Goal: Task Accomplishment & Management: Use online tool/utility

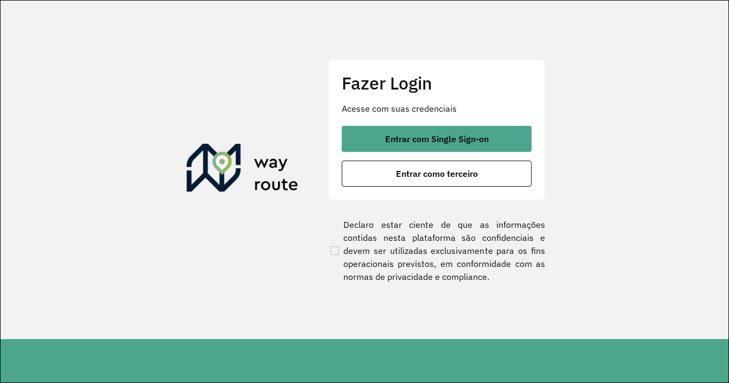
click at [384, 133] on button "Entrar com Single Sign-on" at bounding box center [437, 139] width 190 height 26
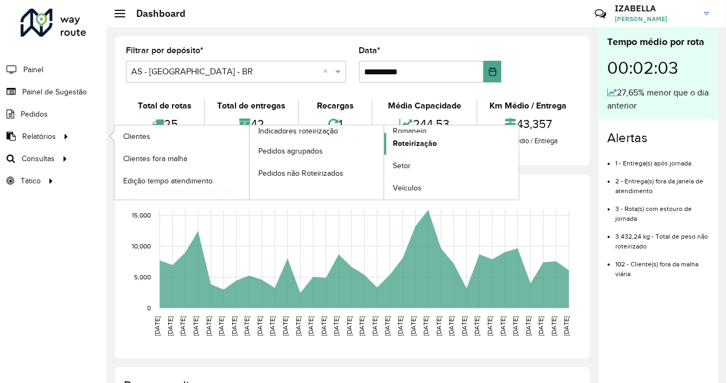
click at [403, 142] on span "Roteirização" at bounding box center [415, 143] width 44 height 11
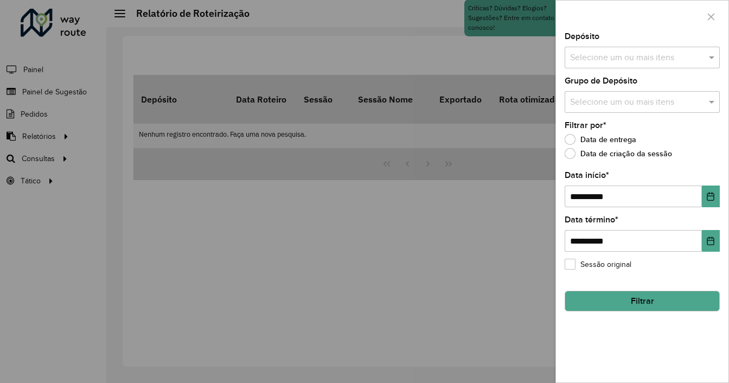
click at [191, 69] on div at bounding box center [364, 191] width 729 height 383
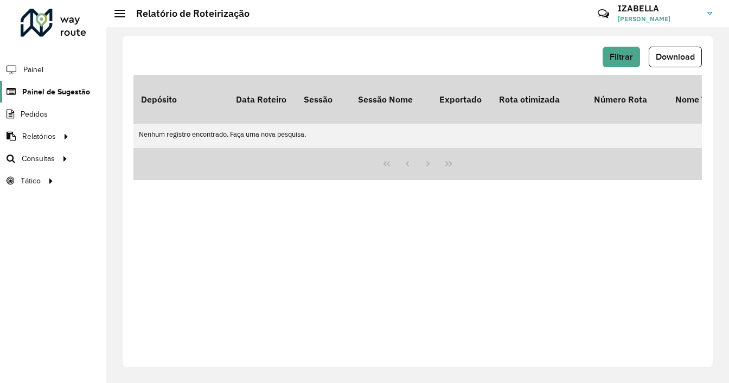
click at [57, 86] on span "Painel de Sugestão" at bounding box center [56, 91] width 68 height 11
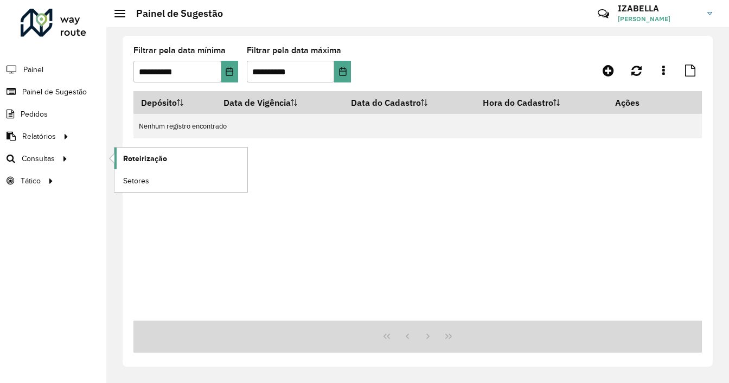
click at [126, 155] on span "Roteirização" at bounding box center [145, 158] width 44 height 11
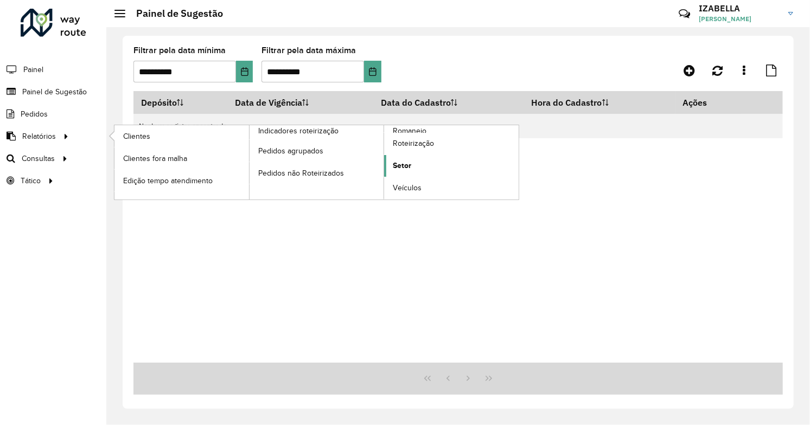
click at [386, 165] on link "Setor" at bounding box center [451, 166] width 135 height 22
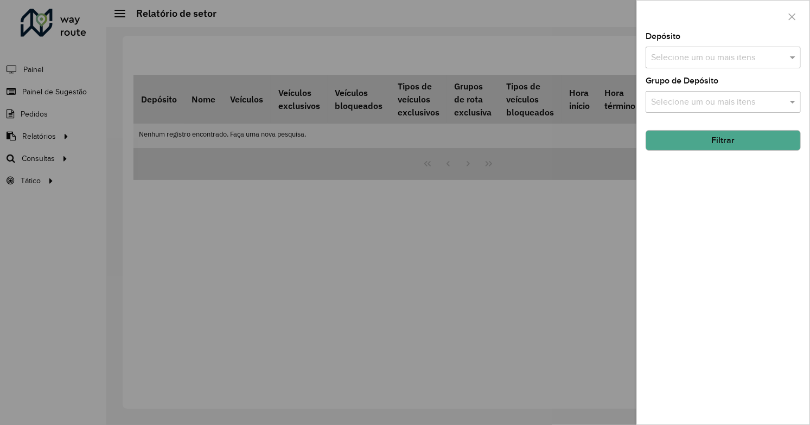
click at [153, 133] on div at bounding box center [405, 212] width 810 height 425
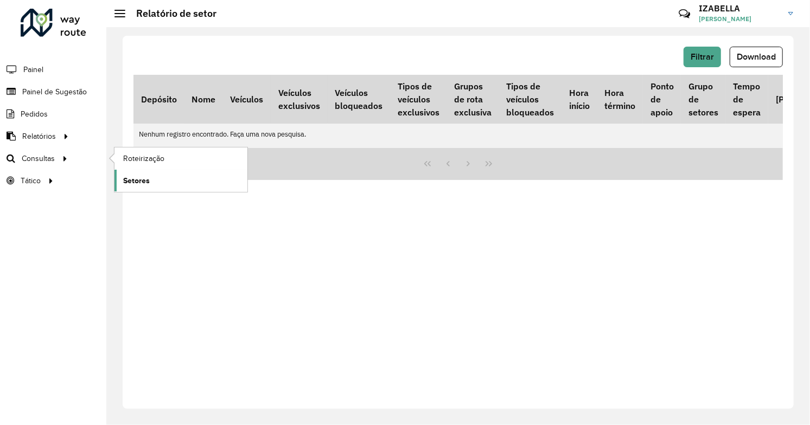
click at [136, 176] on span "Setores" at bounding box center [136, 180] width 27 height 11
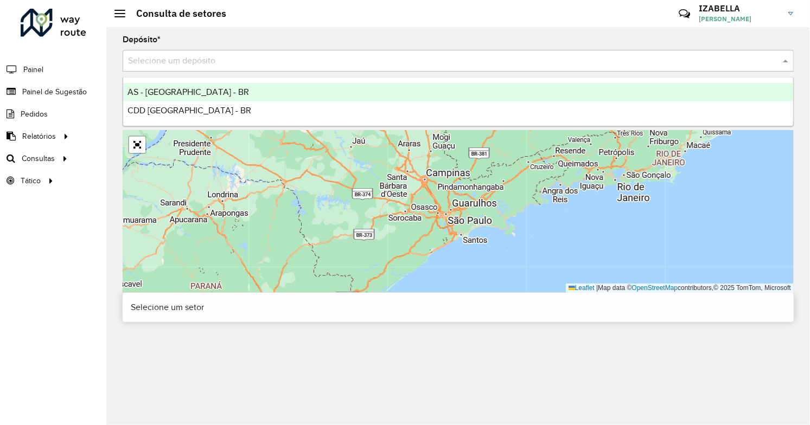
click at [197, 66] on input "text" at bounding box center [447, 61] width 638 height 13
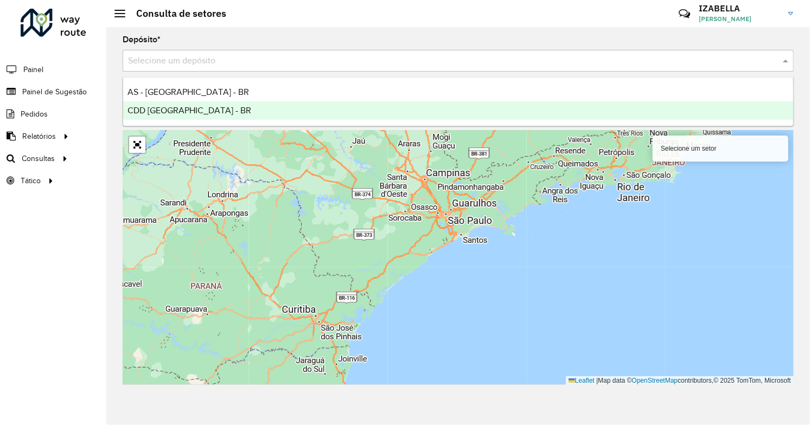
click at [194, 107] on div "CDD Brasilia - BR" at bounding box center [458, 110] width 670 height 18
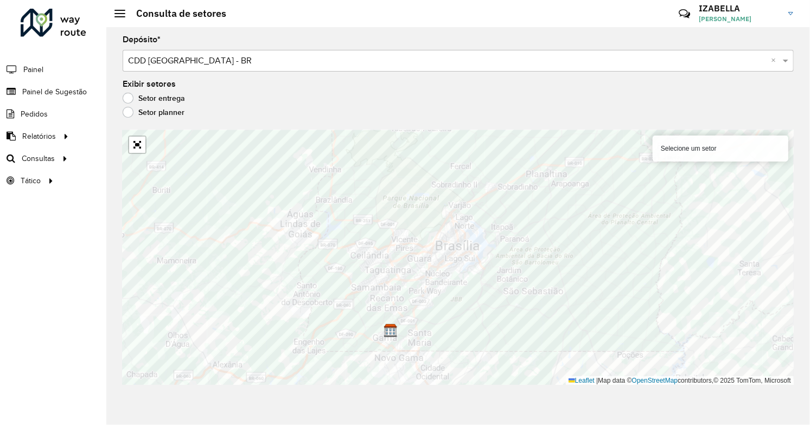
click at [708, 144] on div "Selecione um setor" at bounding box center [720, 149] width 136 height 26
click at [682, 146] on div "Selecione um setor" at bounding box center [720, 149] width 136 height 26
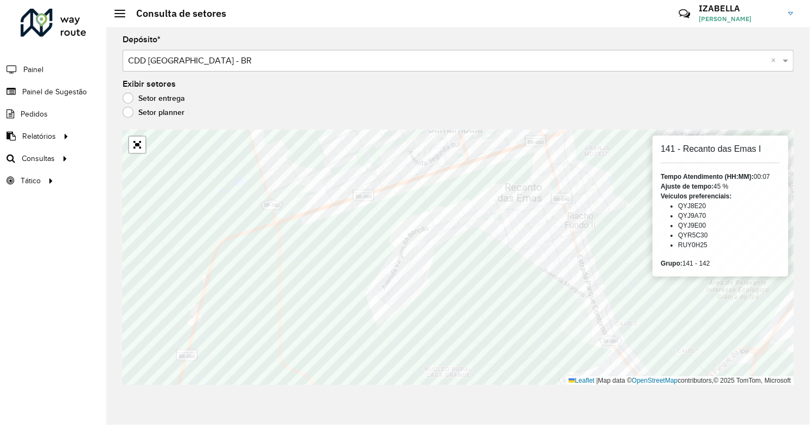
drag, startPoint x: 729, startPoint y: 185, endPoint x: 710, endPoint y: 184, distance: 19.0
click at [710, 184] on div "Ajuste de tempo: 45 %" at bounding box center [720, 187] width 119 height 10
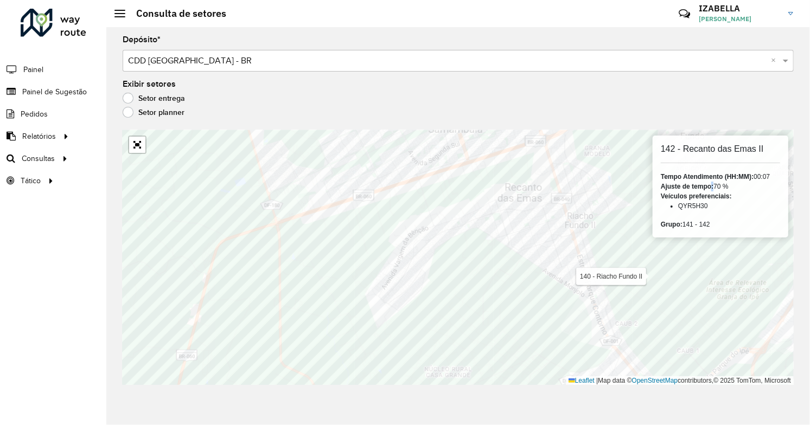
drag, startPoint x: 728, startPoint y: 182, endPoint x: 713, endPoint y: 185, distance: 16.1
click at [713, 185] on div "Ajuste de tempo: 70 %" at bounding box center [720, 187] width 119 height 10
drag, startPoint x: 734, startPoint y: 188, endPoint x: 707, endPoint y: 188, distance: 27.1
click at [707, 188] on div "Ajuste de tempo: 70 %" at bounding box center [720, 187] width 119 height 10
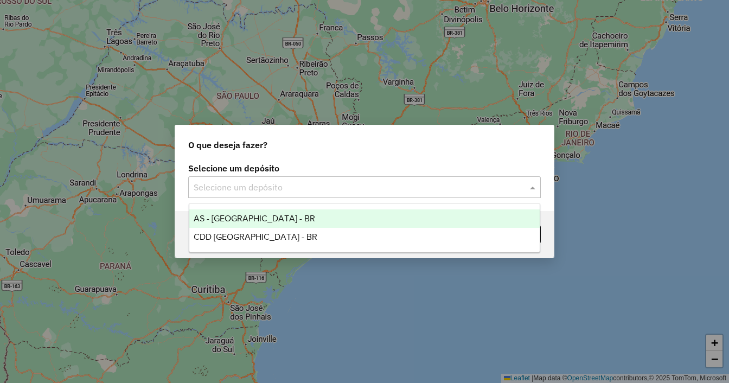
click at [315, 182] on input "text" at bounding box center [354, 187] width 320 height 13
click at [235, 223] on span "AS - [GEOGRAPHIC_DATA] - BR" at bounding box center [254, 218] width 121 height 9
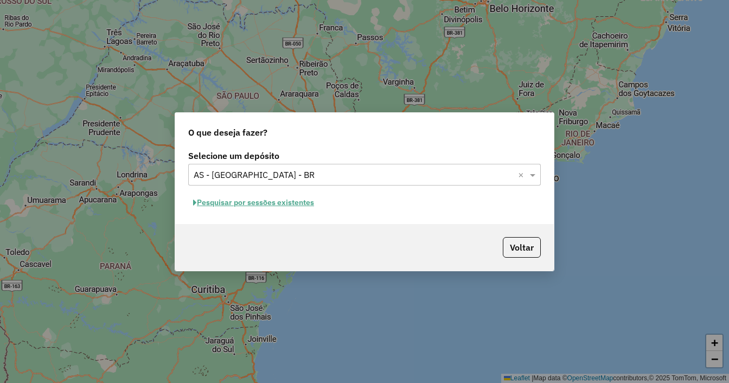
click at [259, 206] on button "Pesquisar por sessões existentes" at bounding box center [253, 202] width 131 height 17
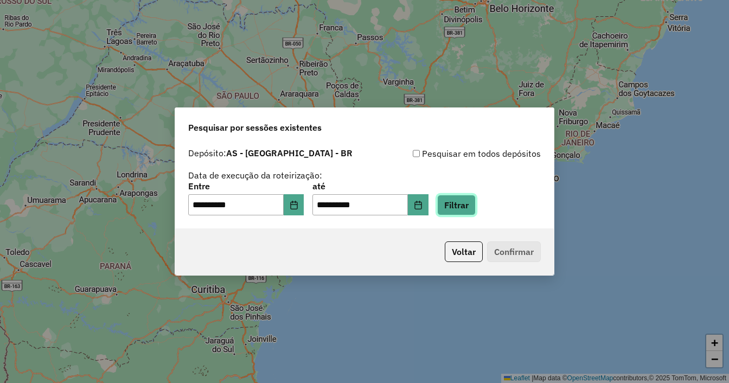
click at [462, 202] on button "Filtrar" at bounding box center [456, 205] width 39 height 21
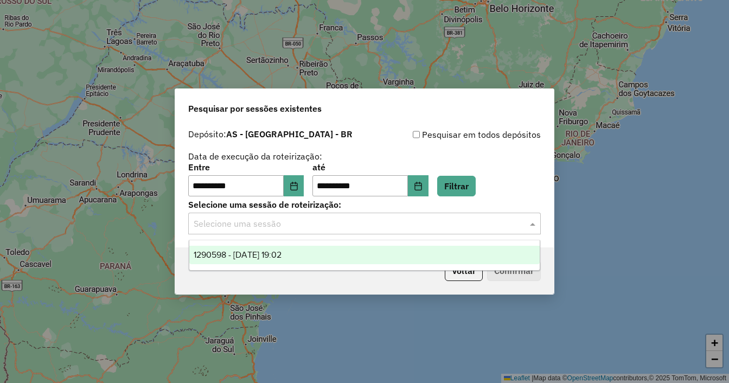
click at [436, 223] on input "text" at bounding box center [354, 223] width 320 height 13
click at [365, 254] on div "1290598 - 08/10/2025 19:02" at bounding box center [364, 255] width 351 height 18
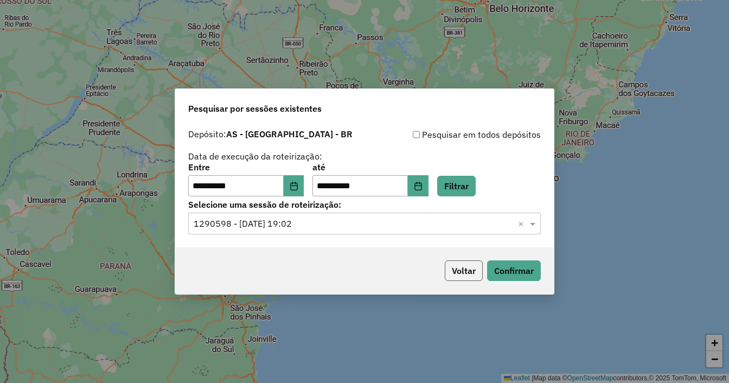
click at [445, 268] on button "Voltar" at bounding box center [464, 270] width 38 height 21
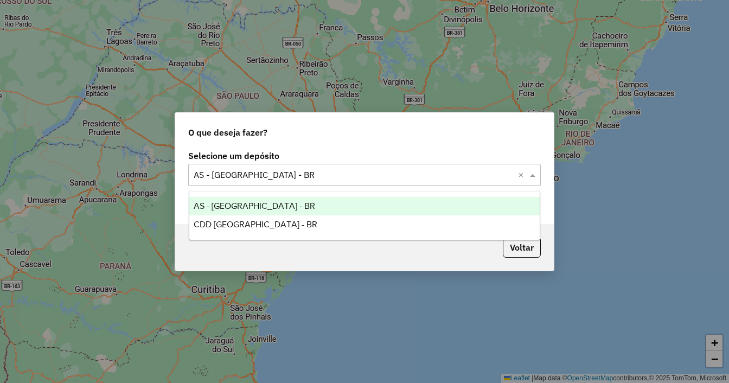
click at [226, 172] on input "text" at bounding box center [354, 175] width 320 height 13
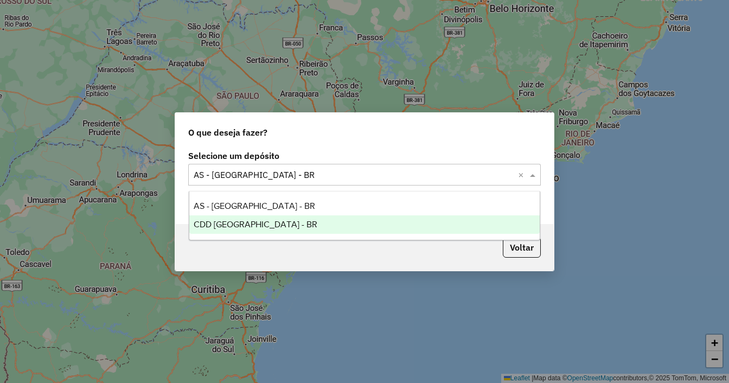
click at [235, 226] on span "CDD Brasilia - BR" at bounding box center [256, 224] width 124 height 9
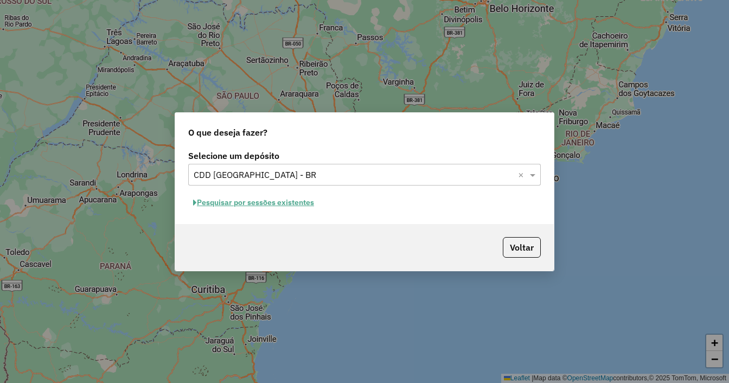
click at [310, 206] on button "Pesquisar por sessões existentes" at bounding box center [253, 202] width 131 height 17
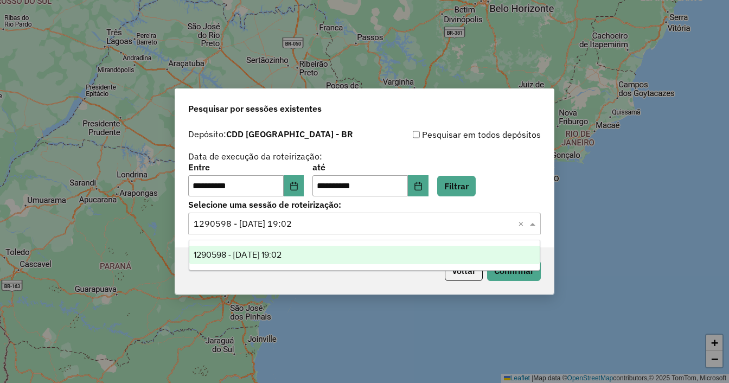
click at [360, 217] on input "text" at bounding box center [354, 223] width 320 height 13
click at [508, 279] on button "Confirmar" at bounding box center [514, 270] width 54 height 21
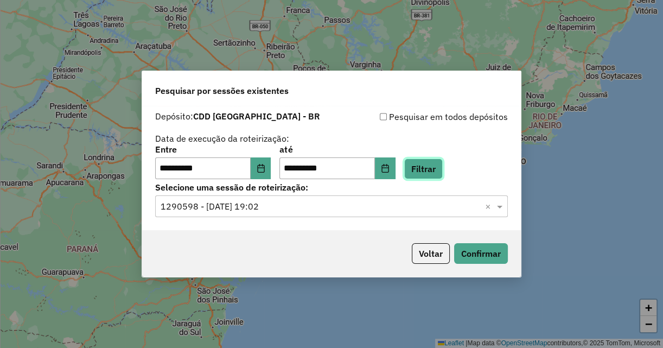
click at [439, 167] on button "Filtrar" at bounding box center [423, 168] width 39 height 21
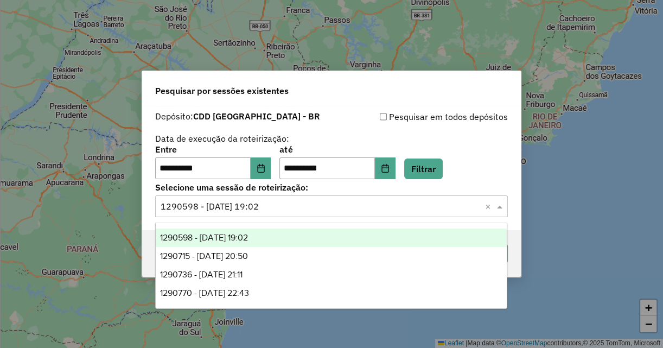
click at [279, 208] on input "text" at bounding box center [321, 206] width 320 height 13
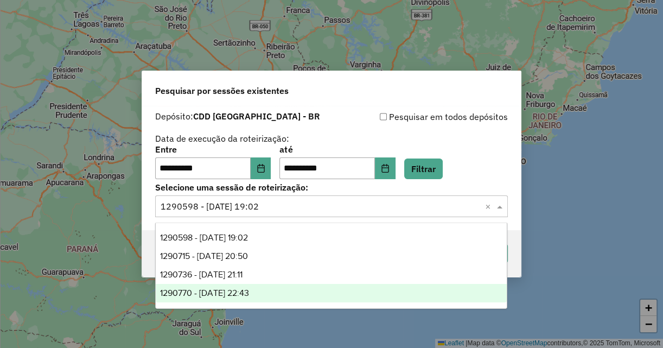
click at [249, 293] on span "1290770 - 08/10/2025 22:43" at bounding box center [204, 292] width 89 height 9
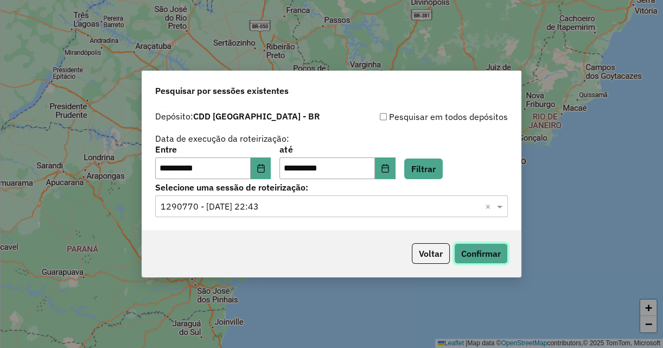
click at [481, 248] on button "Confirmar" at bounding box center [481, 253] width 54 height 21
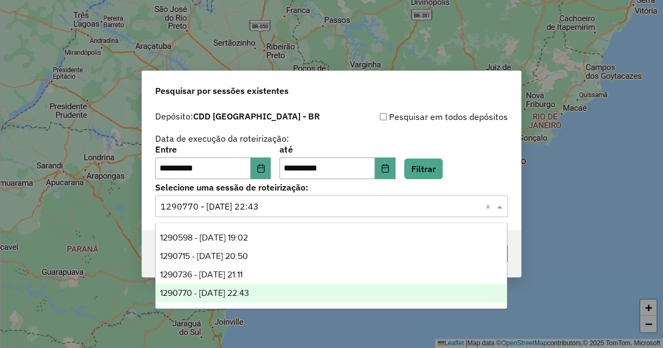
click at [249, 203] on input "text" at bounding box center [321, 206] width 320 height 13
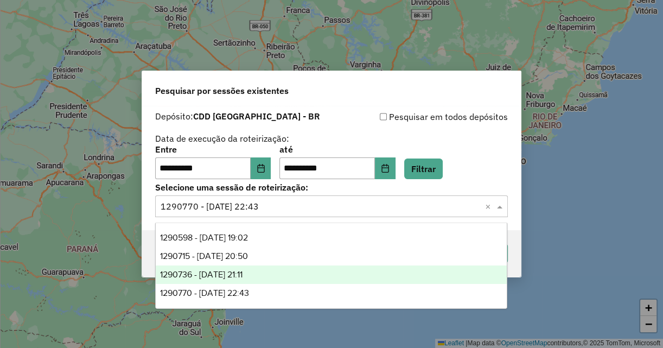
click at [242, 274] on span "1290736 - 08/10/2025 21:11" at bounding box center [201, 274] width 82 height 9
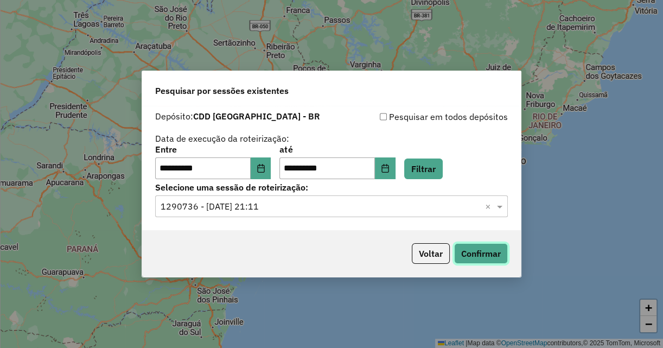
click at [475, 249] on button "Confirmar" at bounding box center [481, 253] width 54 height 21
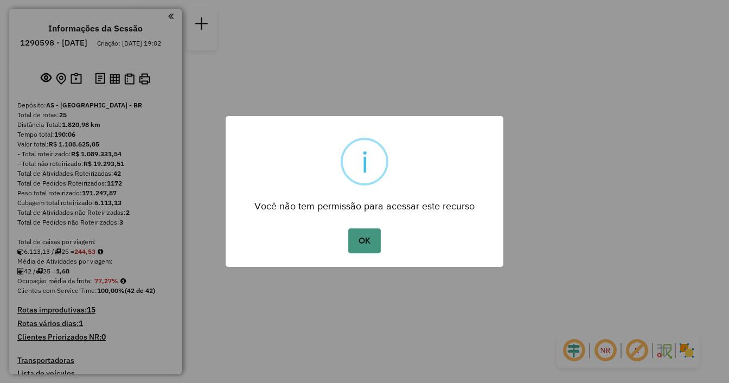
click at [358, 248] on button "OK" at bounding box center [364, 240] width 32 height 25
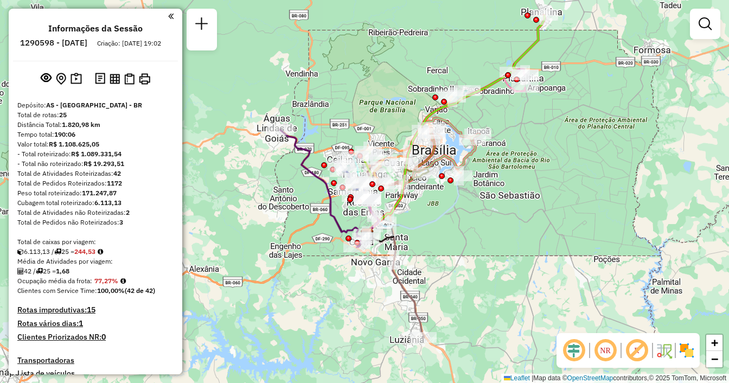
drag, startPoint x: 462, startPoint y: 217, endPoint x: 464, endPoint y: 261, distance: 44.0
click at [464, 261] on div "Janela de atendimento Grade de atendimento Capacidade Transportadoras Veículos …" at bounding box center [364, 191] width 729 height 383
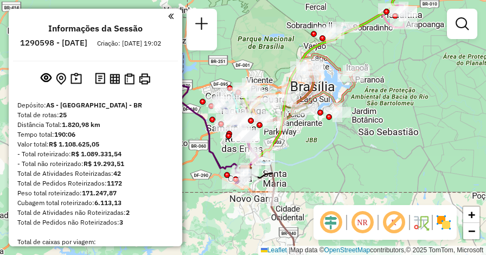
click at [168, 18] on em at bounding box center [170, 16] width 5 height 10
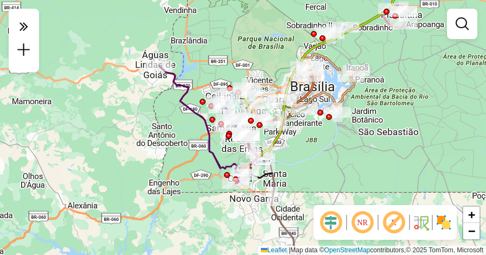
click at [275, 140] on icon at bounding box center [318, 90] width 147 height 165
select select "**********"
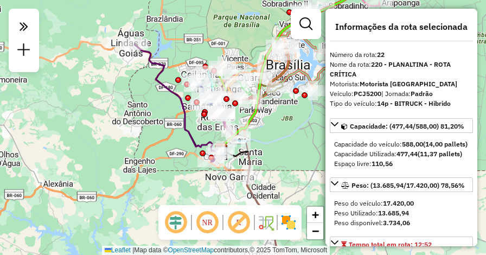
drag, startPoint x: 302, startPoint y: 148, endPoint x: 277, endPoint y: 126, distance: 32.7
click at [277, 126] on div "Janela de atendimento Grade de atendimento Capacidade Transportadoras Veículos …" at bounding box center [243, 127] width 486 height 255
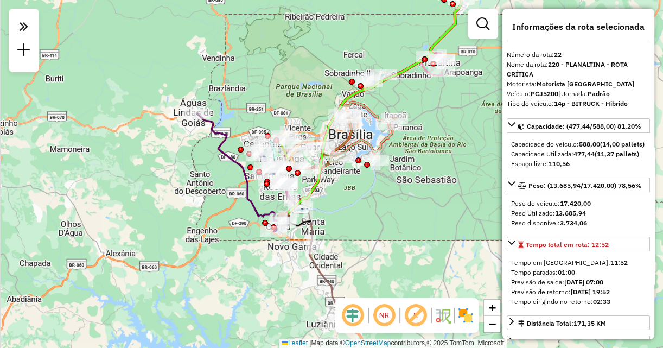
drag, startPoint x: 387, startPoint y: 213, endPoint x: 361, endPoint y: 236, distance: 34.6
click at [361, 236] on div "Janela de atendimento Grade de atendimento Capacidade Transportadoras Veículos …" at bounding box center [331, 174] width 663 height 348
click at [28, 28] on em at bounding box center [24, 26] width 22 height 23
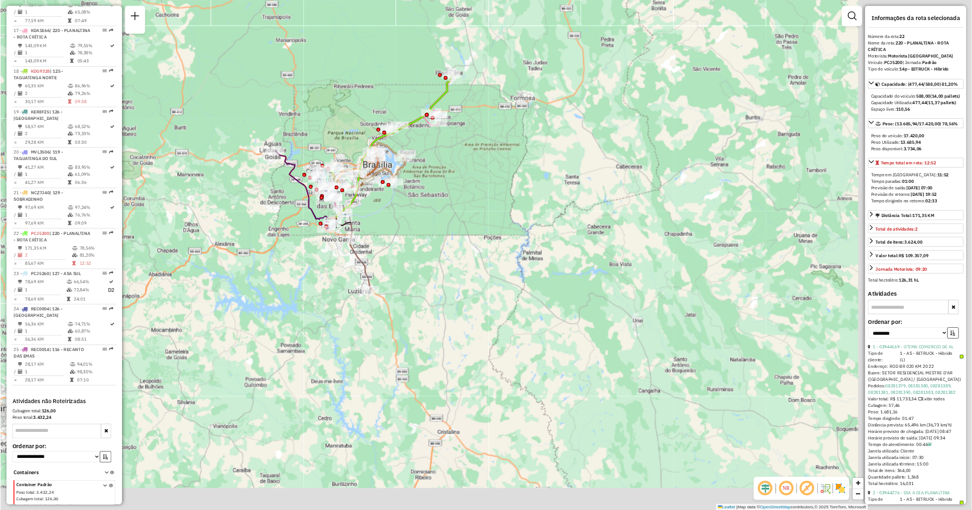
scroll to position [1367, 0]
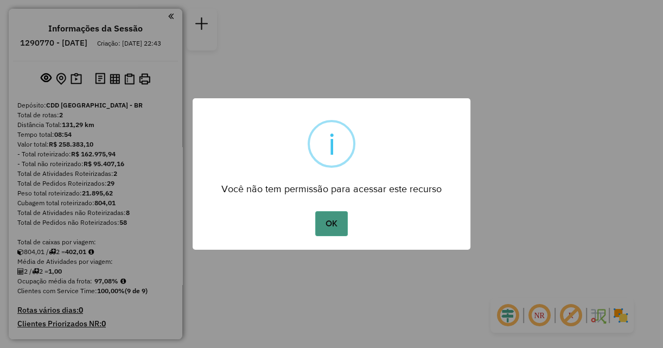
click at [341, 217] on button "OK" at bounding box center [331, 223] width 32 height 25
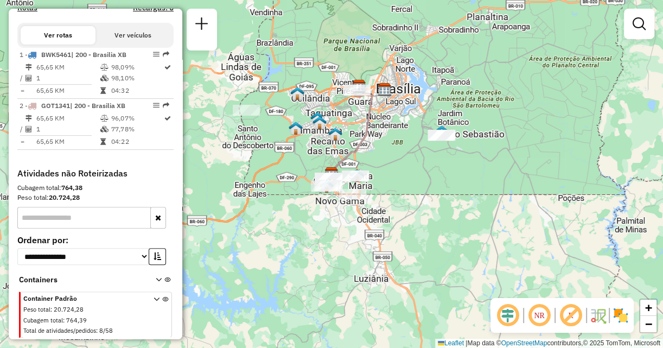
scroll to position [370, 0]
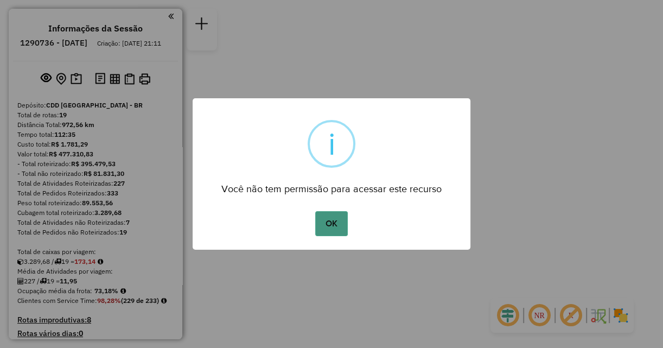
click at [335, 226] on button "OK" at bounding box center [331, 223] width 32 height 25
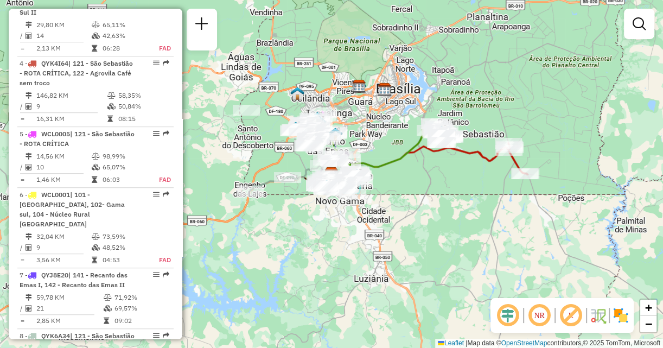
scroll to position [590, 0]
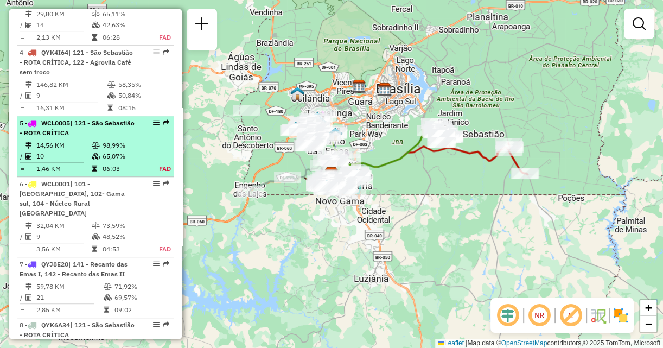
click at [79, 147] on li "5 - WCL0005 | 121 - São Sebastião - ROTA CRÍTICA 14,56 KM 98,99% / 10 65,07% = …" at bounding box center [95, 146] width 156 height 61
select select "**********"
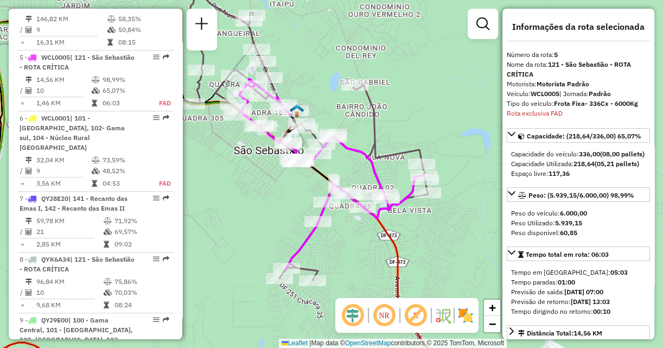
scroll to position [643, 0]
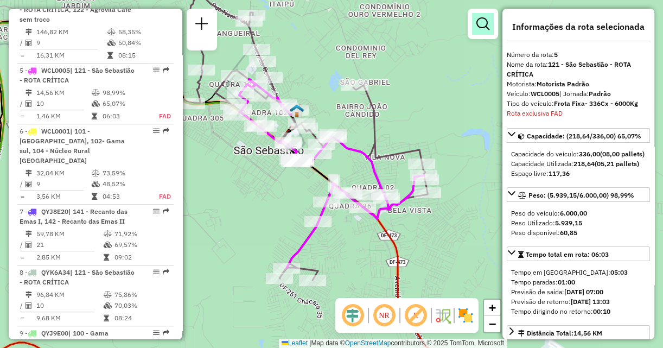
click at [479, 24] on em at bounding box center [482, 23] width 13 height 13
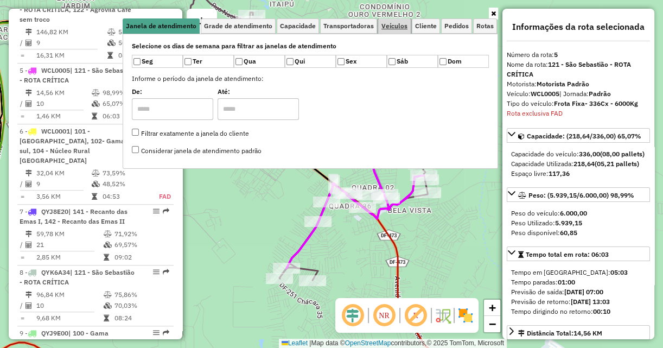
click at [392, 23] on span "Veículos" at bounding box center [394, 26] width 26 height 7
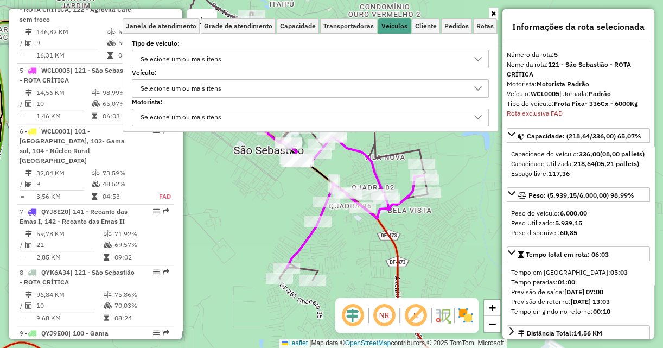
click at [263, 79] on div "Selecione um ou mais itens" at bounding box center [310, 88] width 357 height 18
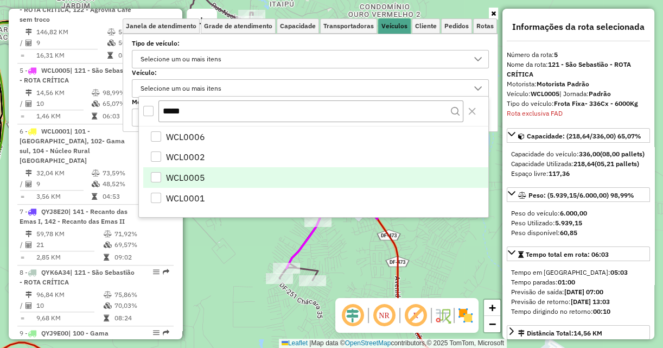
type input "*****"
click at [212, 175] on li "WCL0005" at bounding box center [315, 177] width 345 height 21
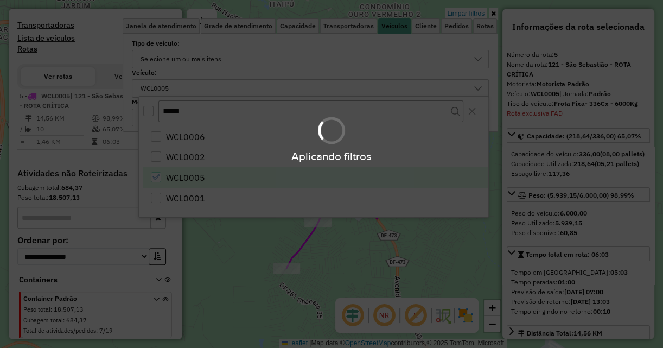
scroll to position [363, 0]
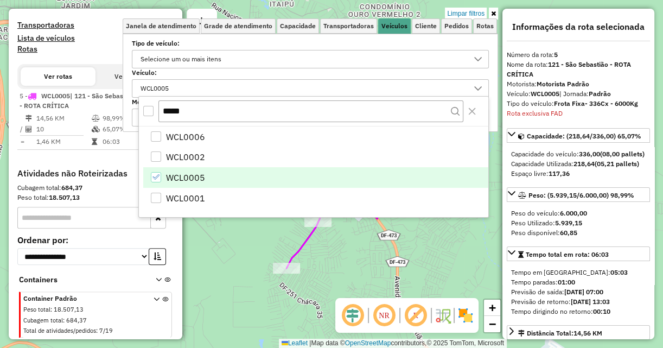
click at [496, 15] on link at bounding box center [493, 14] width 9 height 12
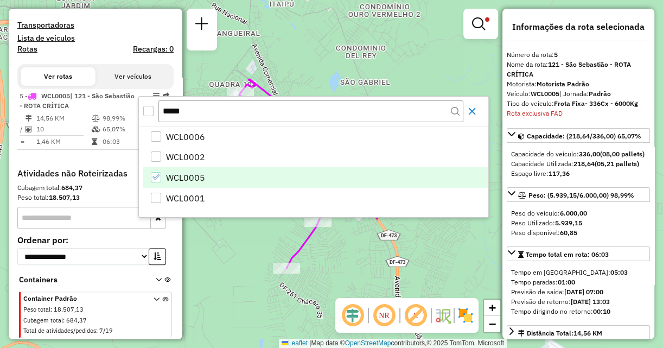
click at [473, 112] on icon "Close" at bounding box center [472, 111] width 7 height 7
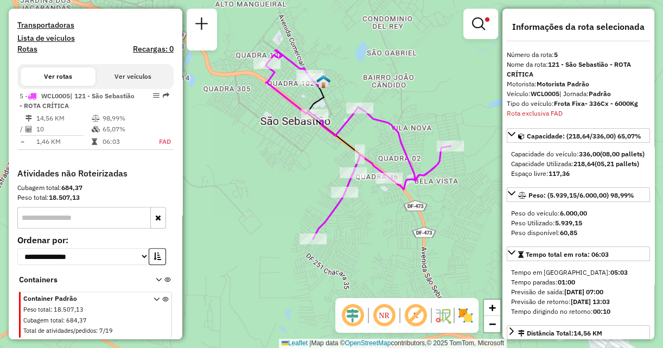
drag, startPoint x: 446, startPoint y: 132, endPoint x: 473, endPoint y: 103, distance: 39.5
click at [473, 103] on div "Limpar filtros Janela de atendimento Grade de atendimento Capacidade Transporta…" at bounding box center [331, 174] width 663 height 348
click at [474, 25] on em at bounding box center [478, 23] width 13 height 13
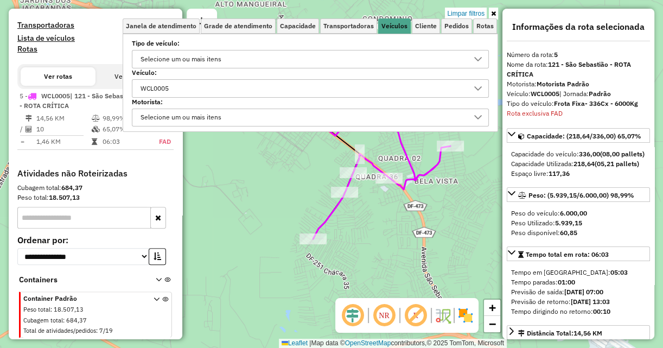
click at [287, 81] on div "WCL0005" at bounding box center [302, 88] width 331 height 17
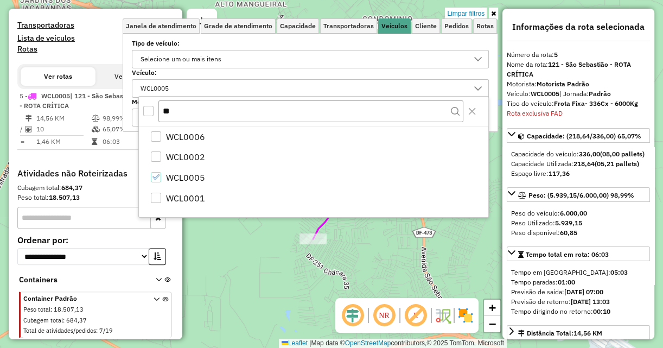
type input "*"
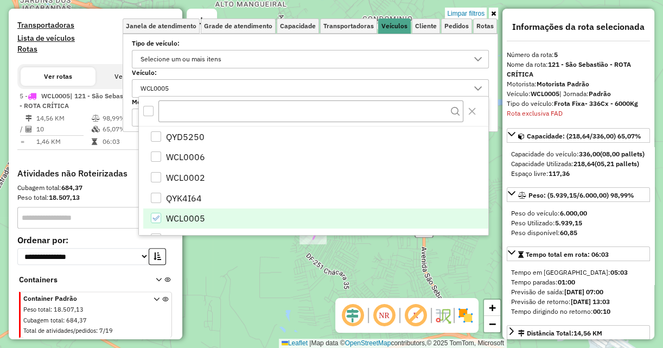
click at [243, 217] on li "WCL0005" at bounding box center [315, 218] width 345 height 21
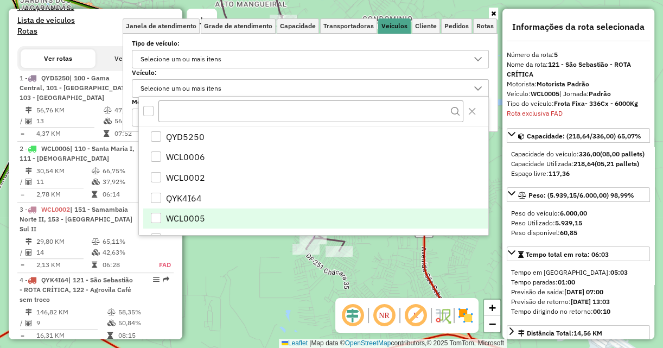
scroll to position [643, 0]
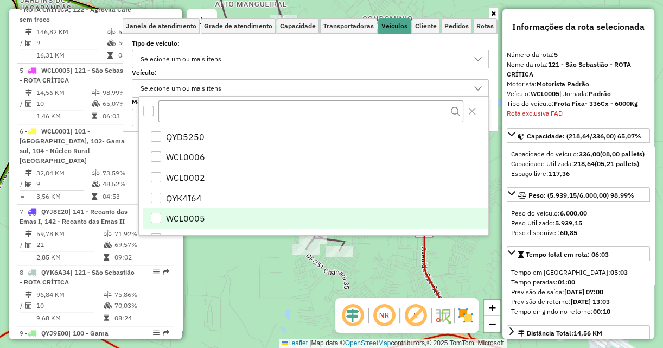
click at [491, 99] on div "Selecione os dias de semana para filtrar as janelas de atendimento Seg Ter Qua …" at bounding box center [310, 83] width 375 height 98
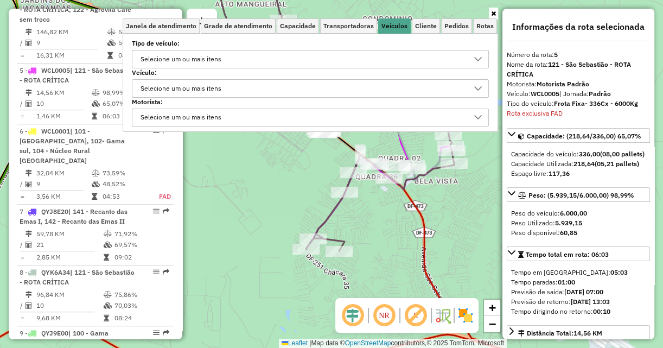
click at [287, 171] on div "Janela de atendimento Grade de atendimento Capacidade Transportadoras Veículos …" at bounding box center [331, 174] width 663 height 348
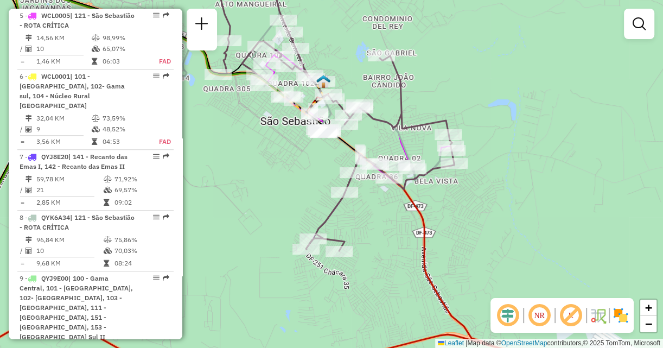
scroll to position [702, 0]
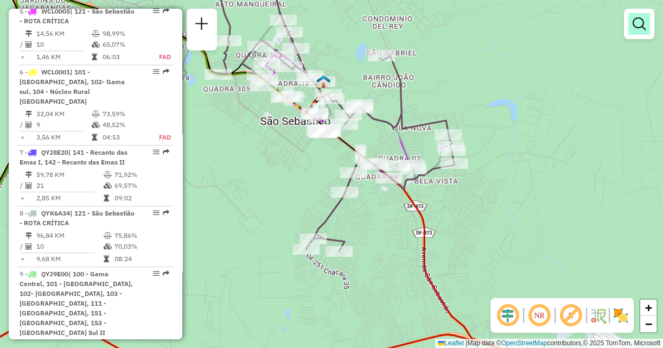
click at [641, 26] on em at bounding box center [638, 23] width 13 height 13
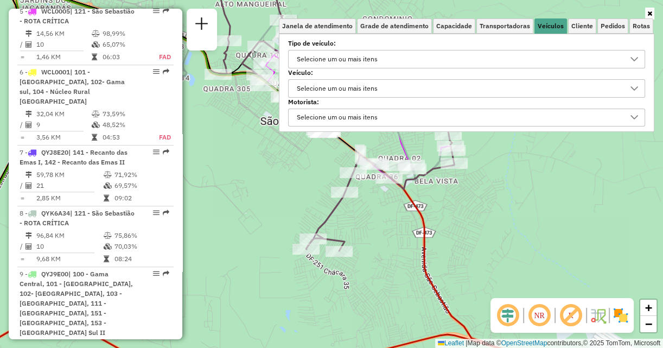
click at [387, 63] on div "Selecione um ou mais itens" at bounding box center [458, 58] width 331 height 17
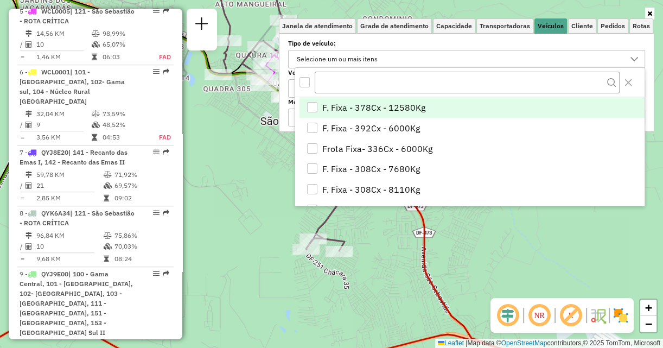
scroll to position [6, 37]
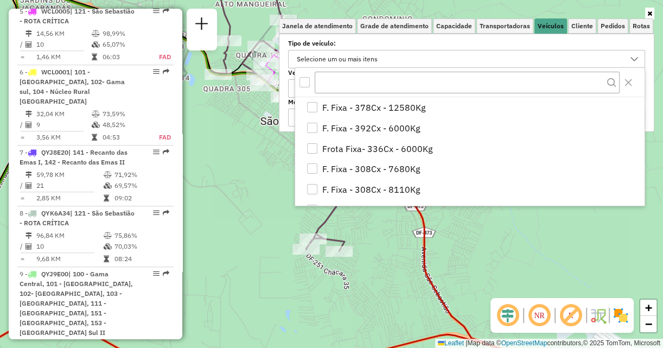
click at [396, 42] on label "Tipo de veículo:" at bounding box center [466, 44] width 357 height 10
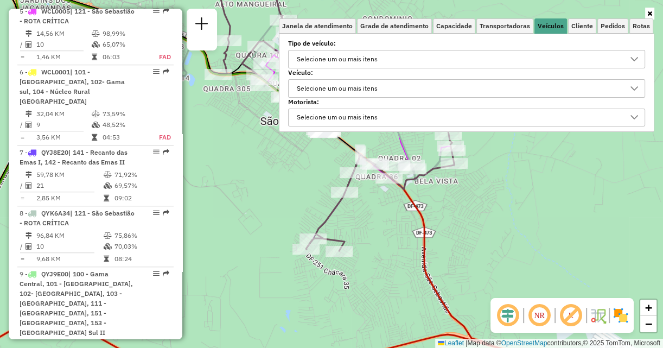
click at [364, 88] on div "Selecione um ou mais itens" at bounding box center [337, 88] width 88 height 17
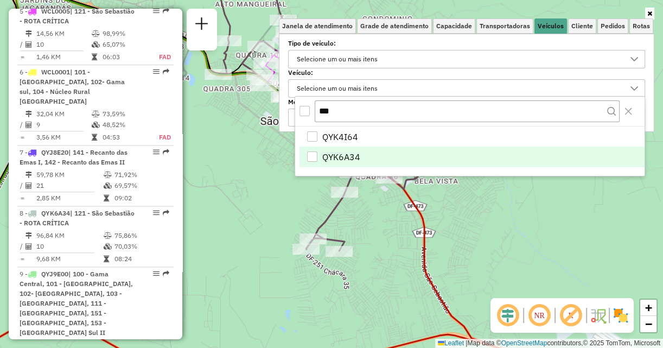
type input "***"
click at [313, 153] on div "QYK6A34" at bounding box center [312, 156] width 10 height 10
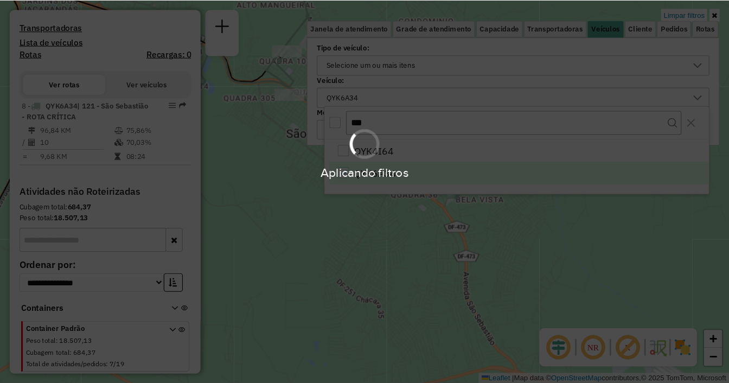
scroll to position [248, 0]
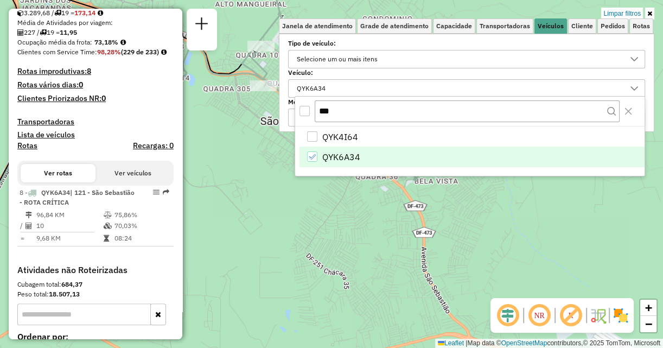
click at [566, 218] on div "Limpar filtros Janela de atendimento Grade de atendimento Capacidade Transporta…" at bounding box center [331, 174] width 663 height 348
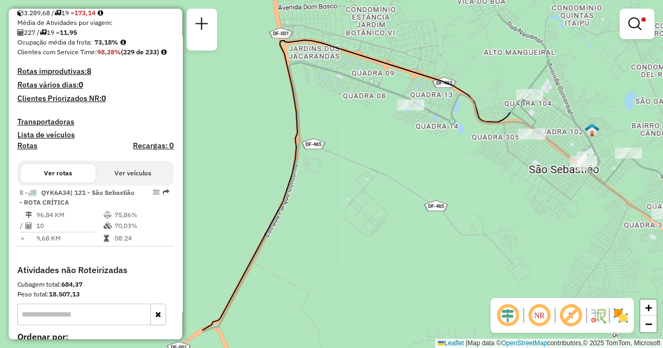
drag, startPoint x: 342, startPoint y: 97, endPoint x: 620, endPoint y: 131, distance: 280.4
click at [620, 131] on div "Limpar filtros Janela de atendimento Grade de atendimento Capacidade Transporta…" at bounding box center [331, 174] width 663 height 348
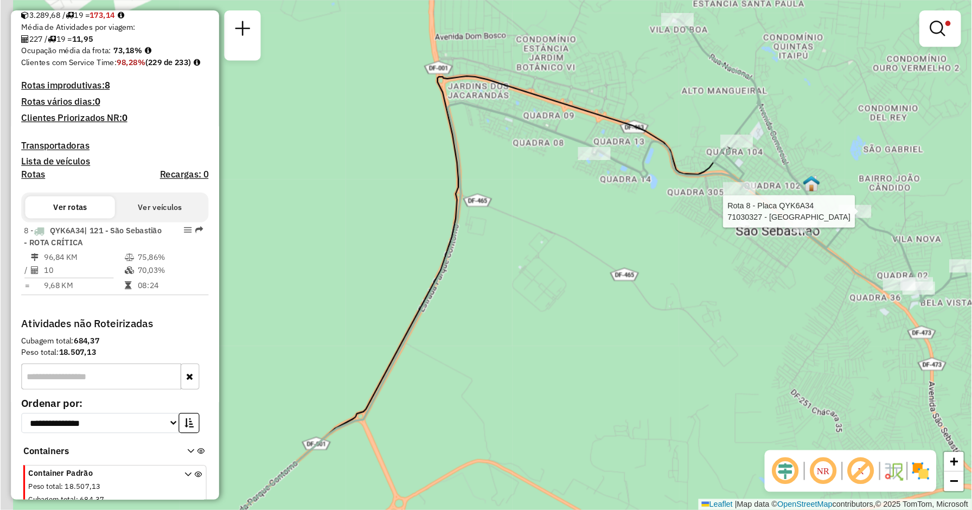
scroll to position [234, 0]
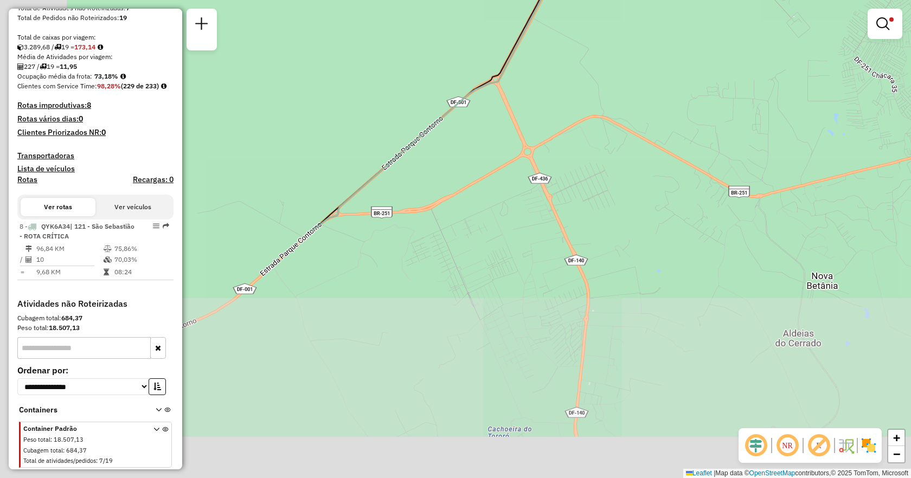
drag, startPoint x: 568, startPoint y: 343, endPoint x: 714, endPoint y: 10, distance: 363.3
click at [662, 10] on div "Rota 8 - Placa QYK6A34 71030327 - BAR DO EUSTAQUIO Limpar filtros Janela de ate…" at bounding box center [455, 239] width 911 height 478
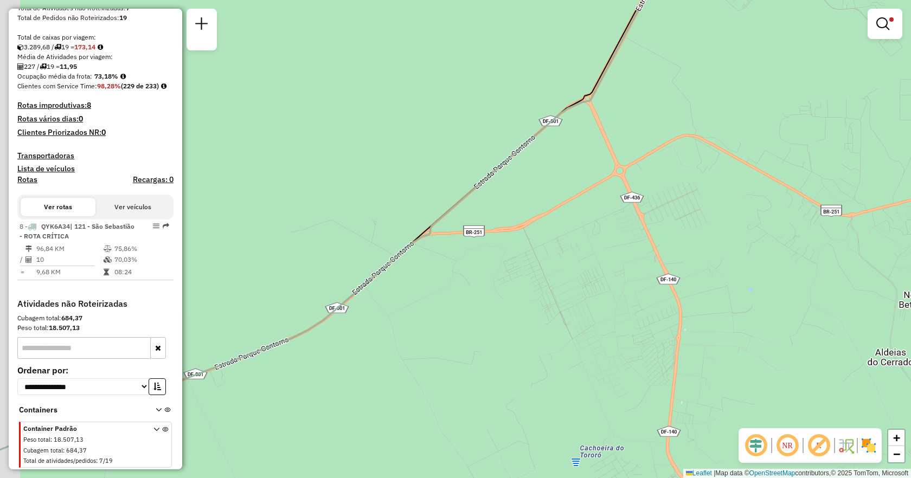
drag, startPoint x: 622, startPoint y: 89, endPoint x: 748, endPoint y: 198, distance: 166.5
click at [662, 198] on div "Rota 8 - Placa QYK6A34 71030327 - BAR DO EUSTAQUIO Limpar filtros Janela de ate…" at bounding box center [455, 239] width 911 height 478
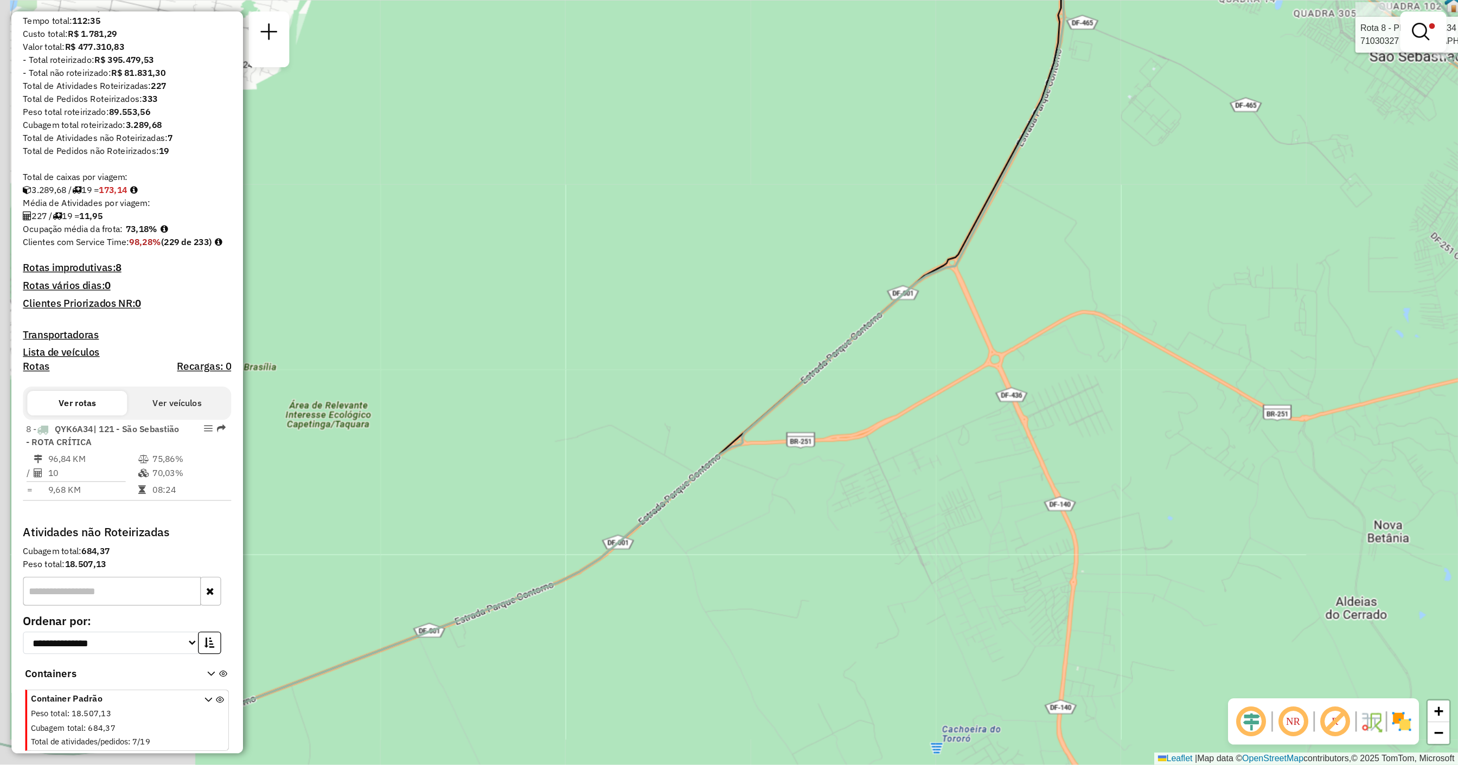
scroll to position [0, 0]
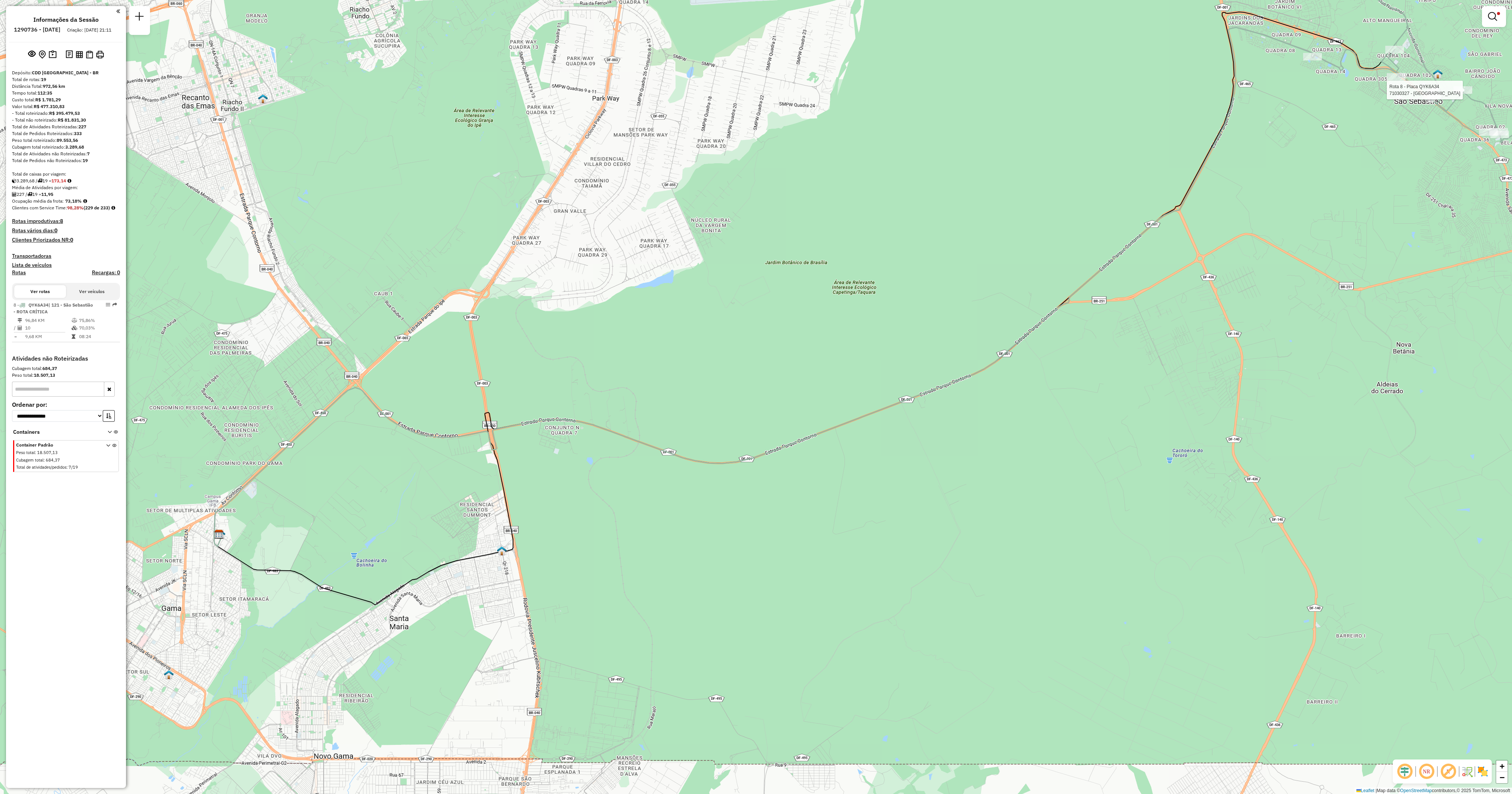
drag, startPoint x: 618, startPoint y: 397, endPoint x: 924, endPoint y: 270, distance: 331.3
click at [458, 240] on div "Rota 8 - Placa QYK6A34 71030327 - BAR DO EUSTAQUIO Limpar filtros Janela de ate…" at bounding box center [756, 397] width 1512 height 794
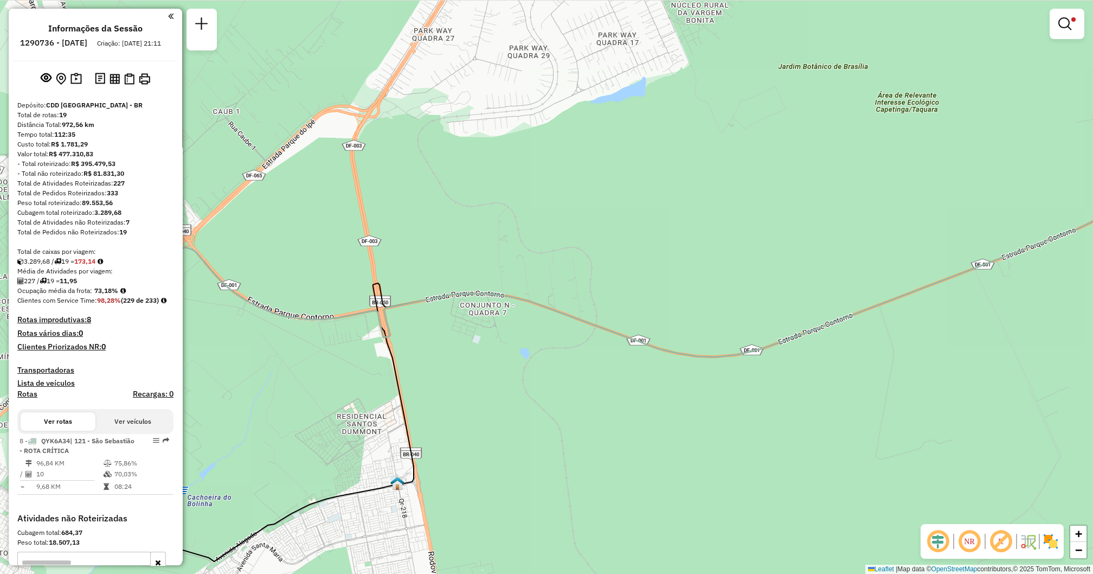
drag, startPoint x: 274, startPoint y: 303, endPoint x: 496, endPoint y: 277, distance: 223.4
click at [496, 277] on div "Rota 8 - Placa QYK6A34 71030327 - BAR DO EUSTAQUIO Limpar filtros Janela de ate…" at bounding box center [546, 287] width 1093 height 574
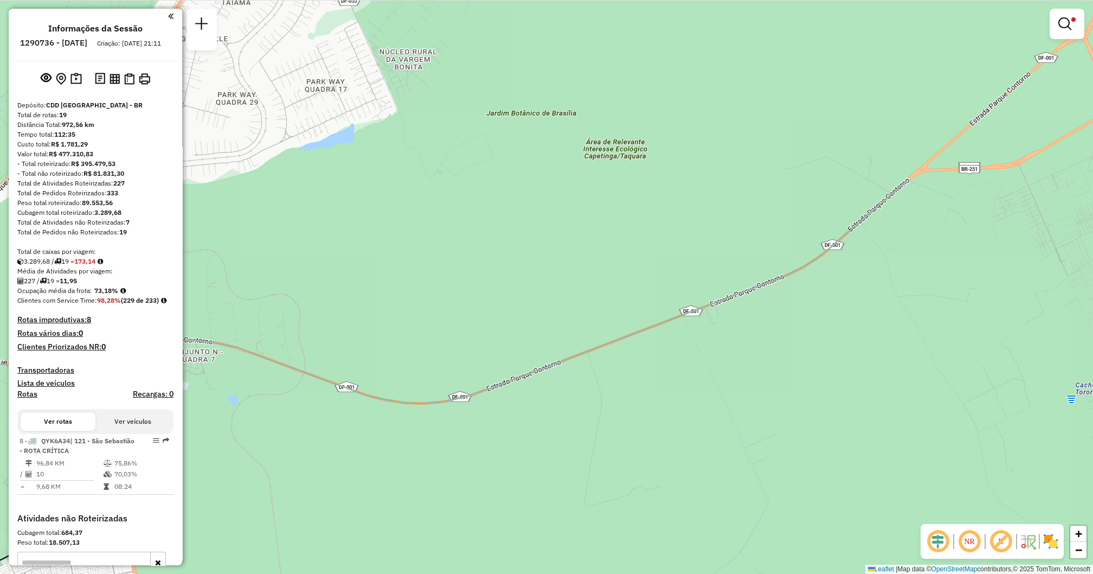
drag, startPoint x: 954, startPoint y: 279, endPoint x: 633, endPoint y: 329, distance: 324.4
click at [633, 329] on icon at bounding box center [299, 352] width 1218 height 343
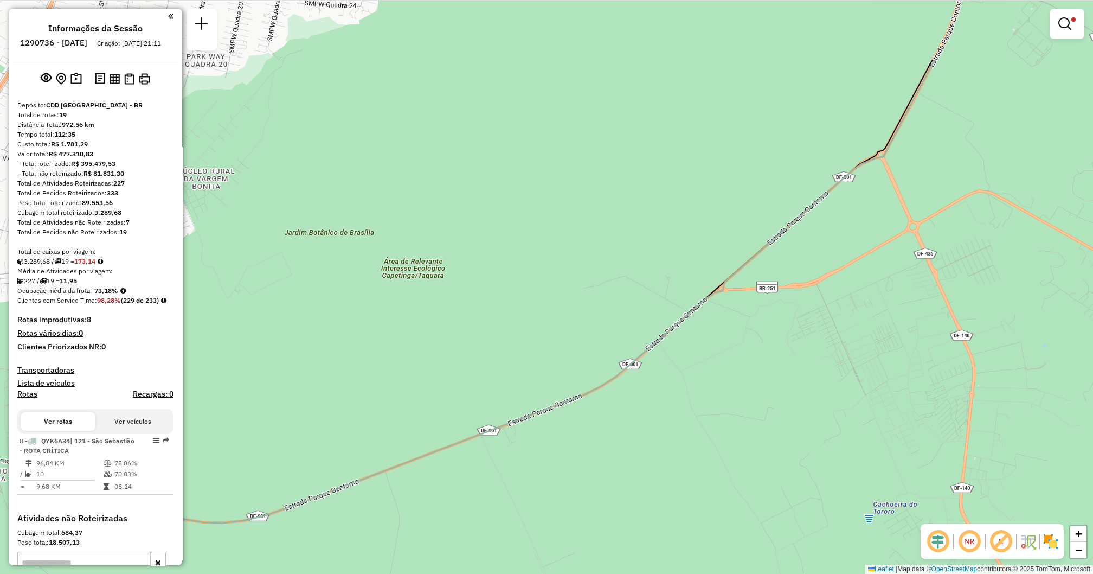
drag, startPoint x: 914, startPoint y: 181, endPoint x: 729, endPoint y: 302, distance: 220.8
click at [662, 302] on div "Rota 8 - Placa QYK6A34 71030327 - BAR DO EUSTAQUIO Limpar filtros Janela de ate…" at bounding box center [546, 287] width 1093 height 574
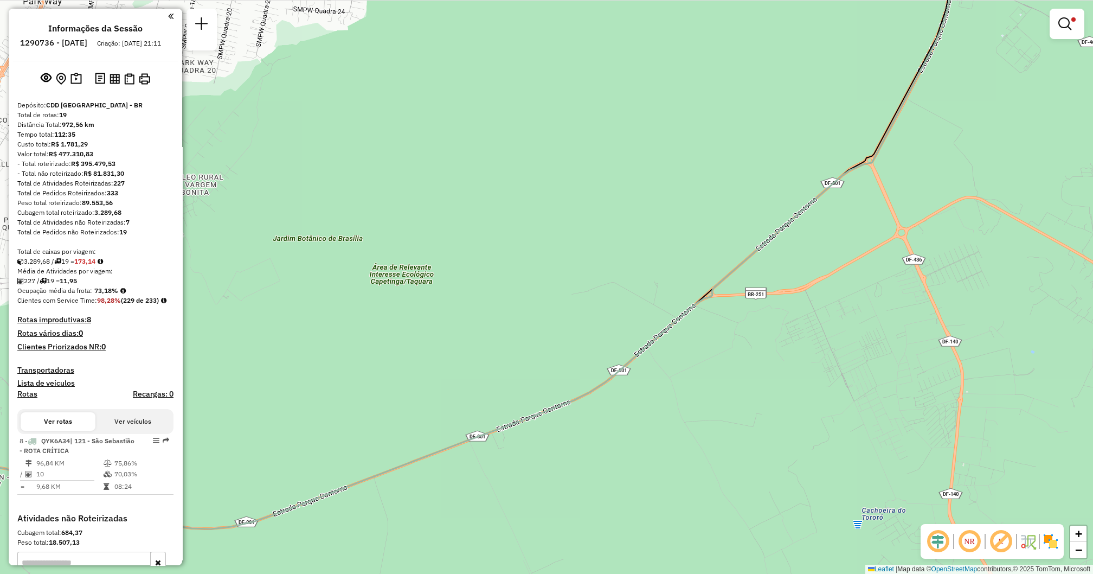
drag, startPoint x: 880, startPoint y: 164, endPoint x: 778, endPoint y: 322, distance: 187.9
click at [662, 322] on div "Rota 8 - Placa QYK6A34 71030327 - BAR DO EUSTAQUIO Limpar filtros Janela de ate…" at bounding box center [546, 287] width 1093 height 574
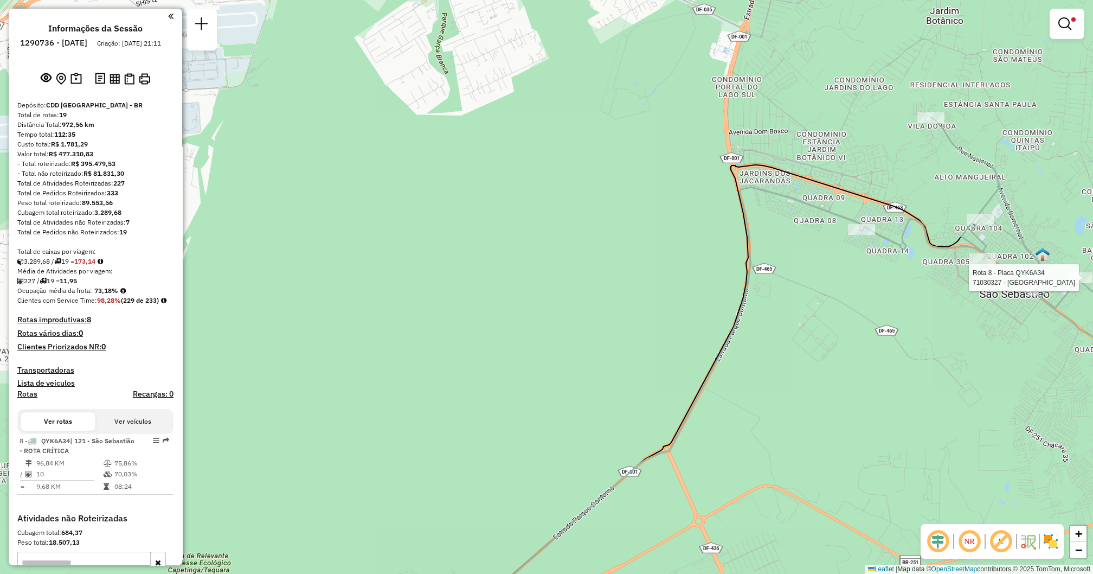
drag, startPoint x: 884, startPoint y: 169, endPoint x: 783, endPoint y: 299, distance: 165.0
click at [662, 299] on div "Rota 8 - Placa QYK6A34 71030327 - BAR DO EUSTAQUIO Limpar filtros Janela de ate…" at bounding box center [546, 287] width 1093 height 574
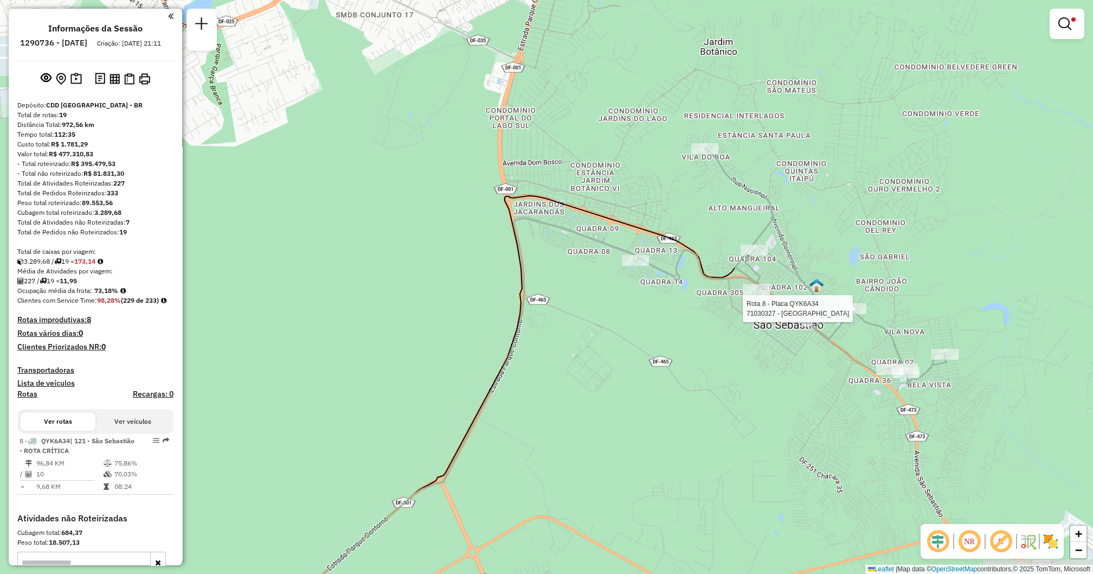
drag, startPoint x: 926, startPoint y: 257, endPoint x: 658, endPoint y: 273, distance: 269.0
click at [658, 273] on div "Rota 8 - Placa QYK6A34 71030327 - BAR DO EUSTAQUIO Limpar filtros Janela de ate…" at bounding box center [546, 287] width 1093 height 574
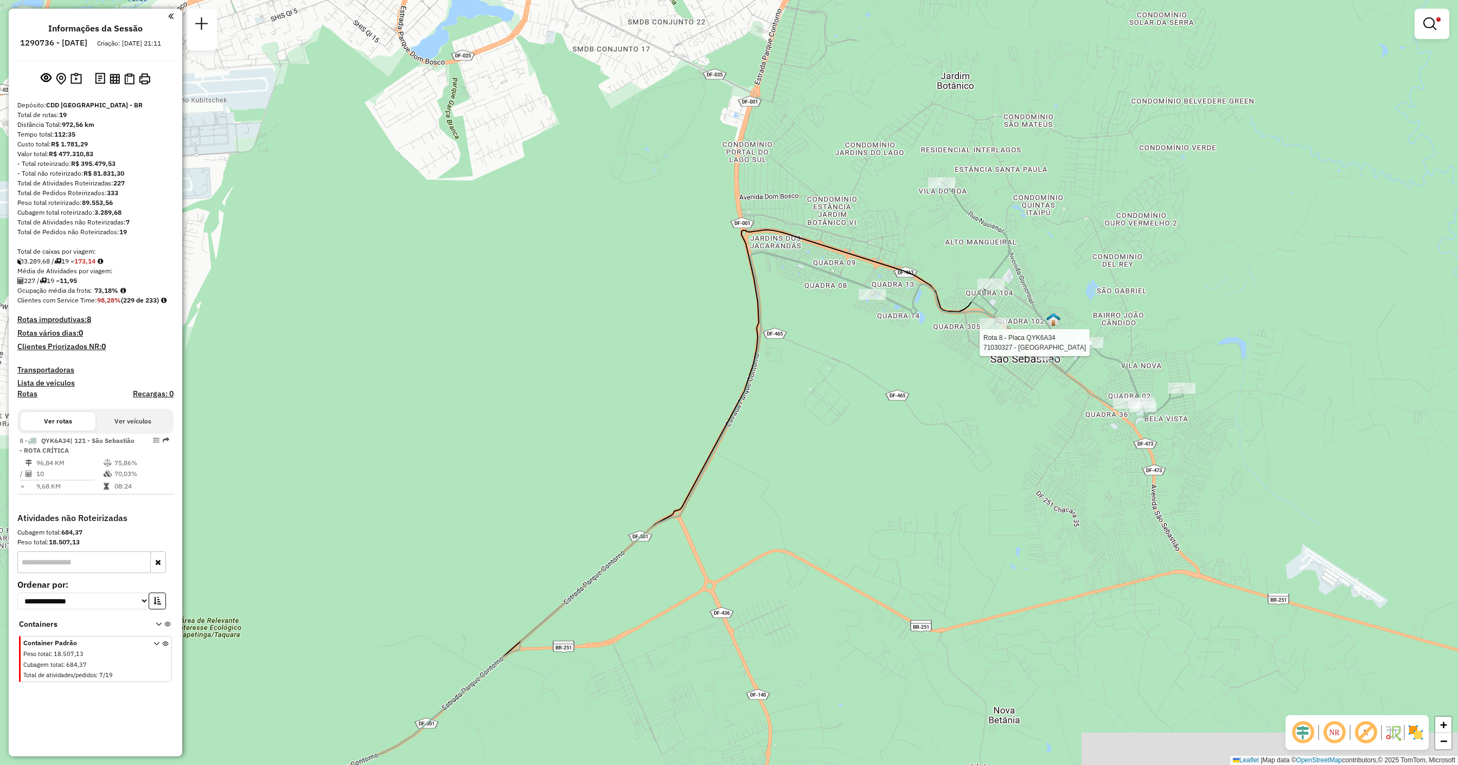
drag, startPoint x: 540, startPoint y: 372, endPoint x: 933, endPoint y: 200, distance: 429.7
click at [662, 200] on div "Rota 8 - Placa QYK6A34 71030327 - BAR DO EUSTAQUIO Limpar filtros Janela de ate…" at bounding box center [729, 382] width 1458 height 765
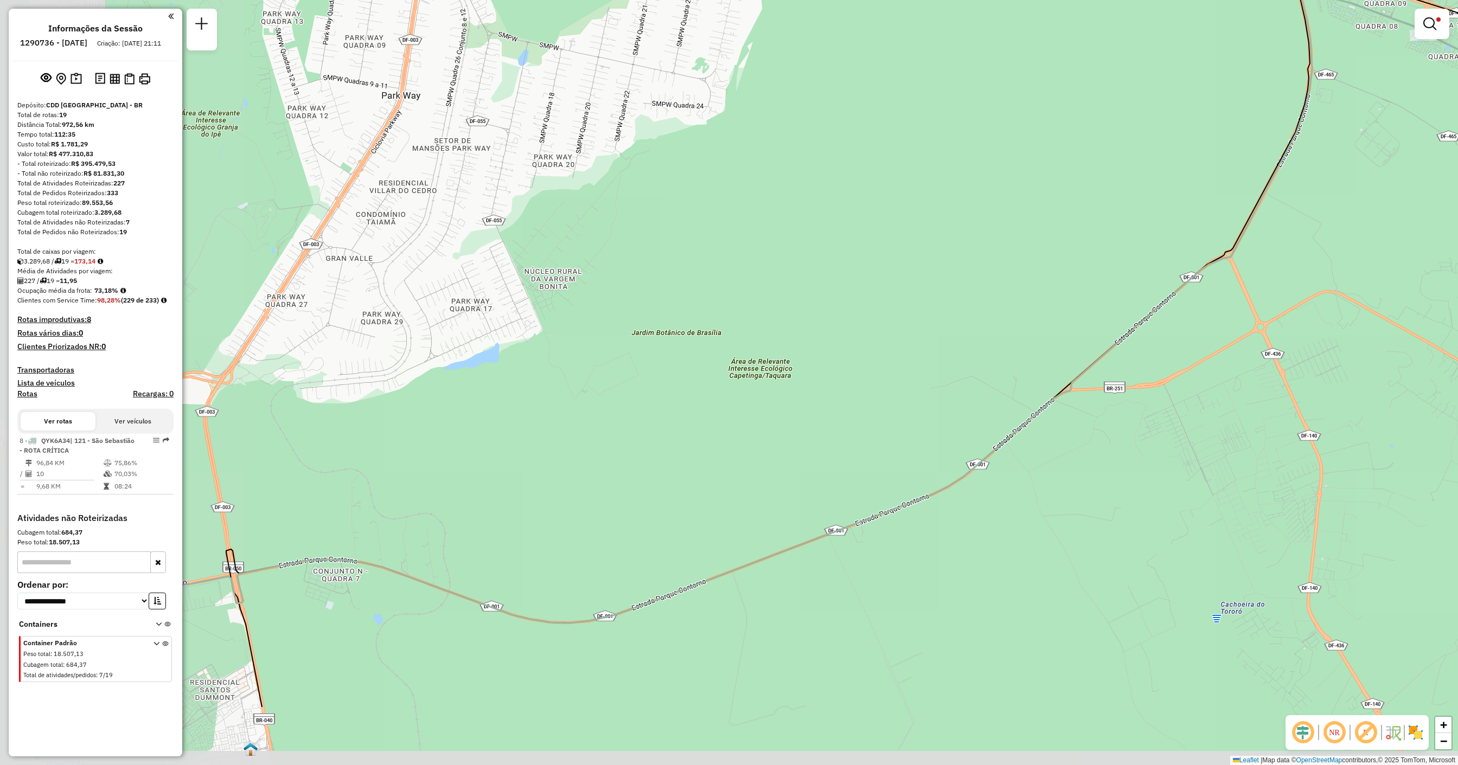
drag, startPoint x: 779, startPoint y: 381, endPoint x: 1051, endPoint y: 234, distance: 308.7
click at [662, 234] on div "Rota 8 - Placa QYK6A34 71030327 - BAR DO EUSTAQUIO Limpar filtros Janela de ate…" at bounding box center [729, 382] width 1458 height 765
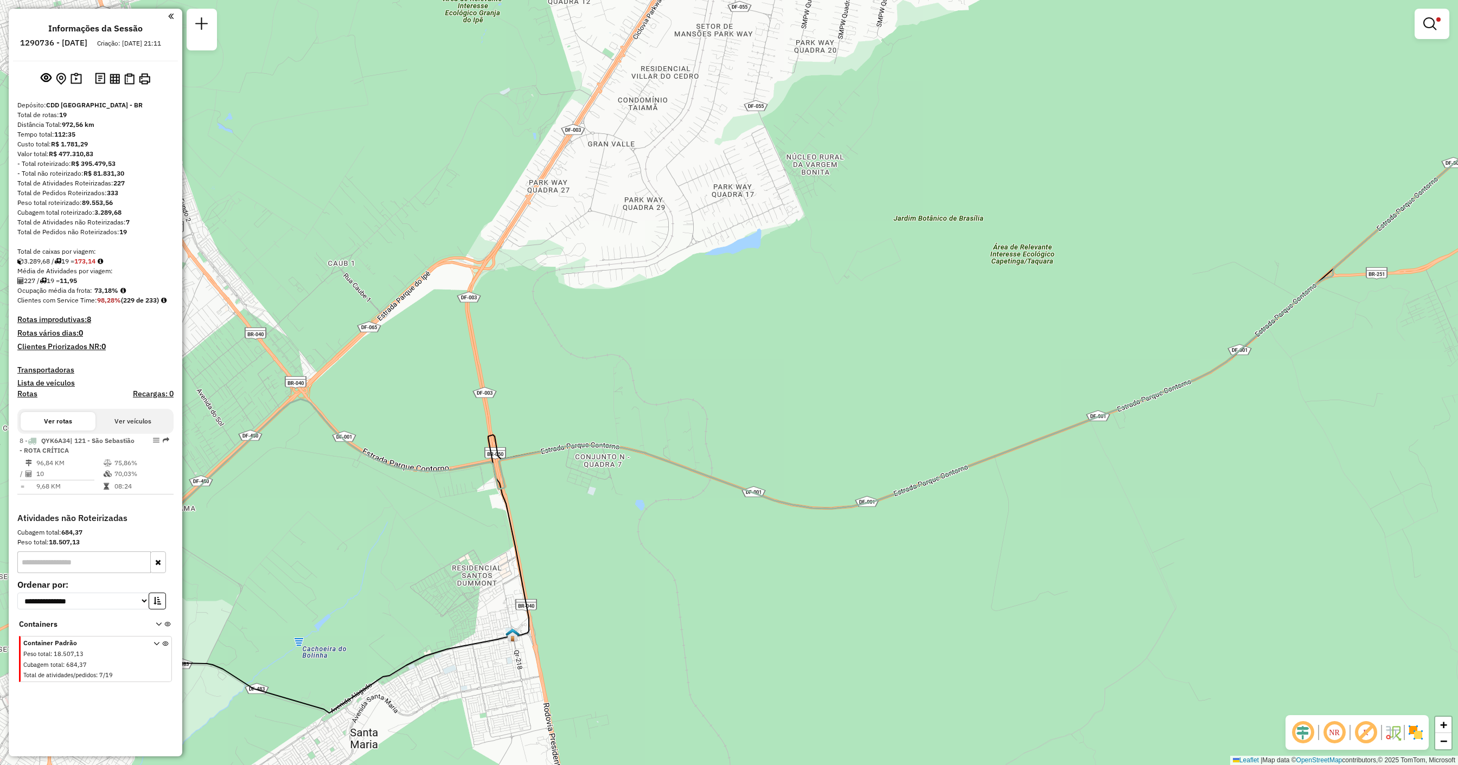
drag, startPoint x: 642, startPoint y: 418, endPoint x: 884, endPoint y: 313, distance: 263.6
click at [662, 313] on div "Rota 8 - Placa QYK6A34 71030327 - BAR DO EUSTAQUIO Limpar filtros Janela de ate…" at bounding box center [729, 382] width 1458 height 765
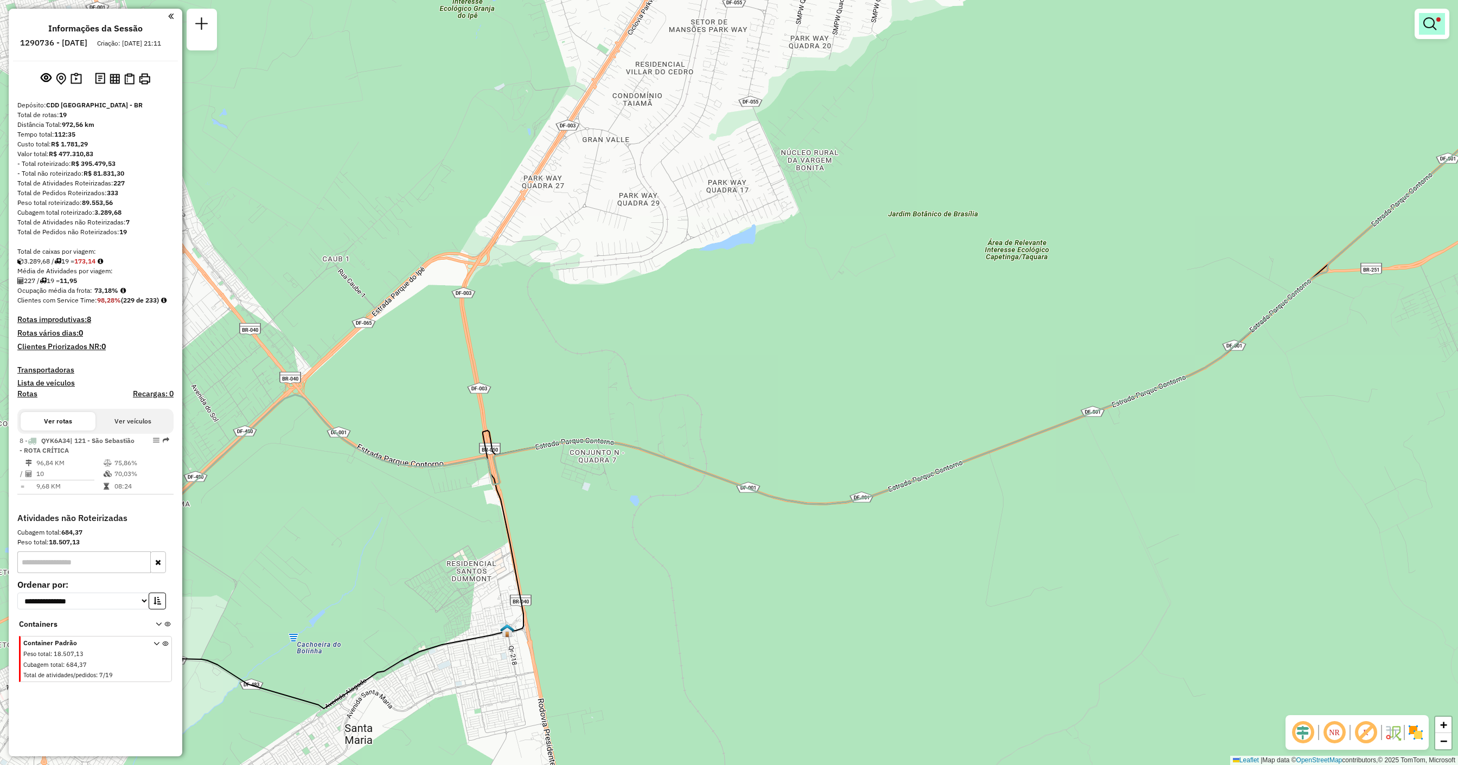
click at [662, 29] on em at bounding box center [1429, 23] width 13 height 13
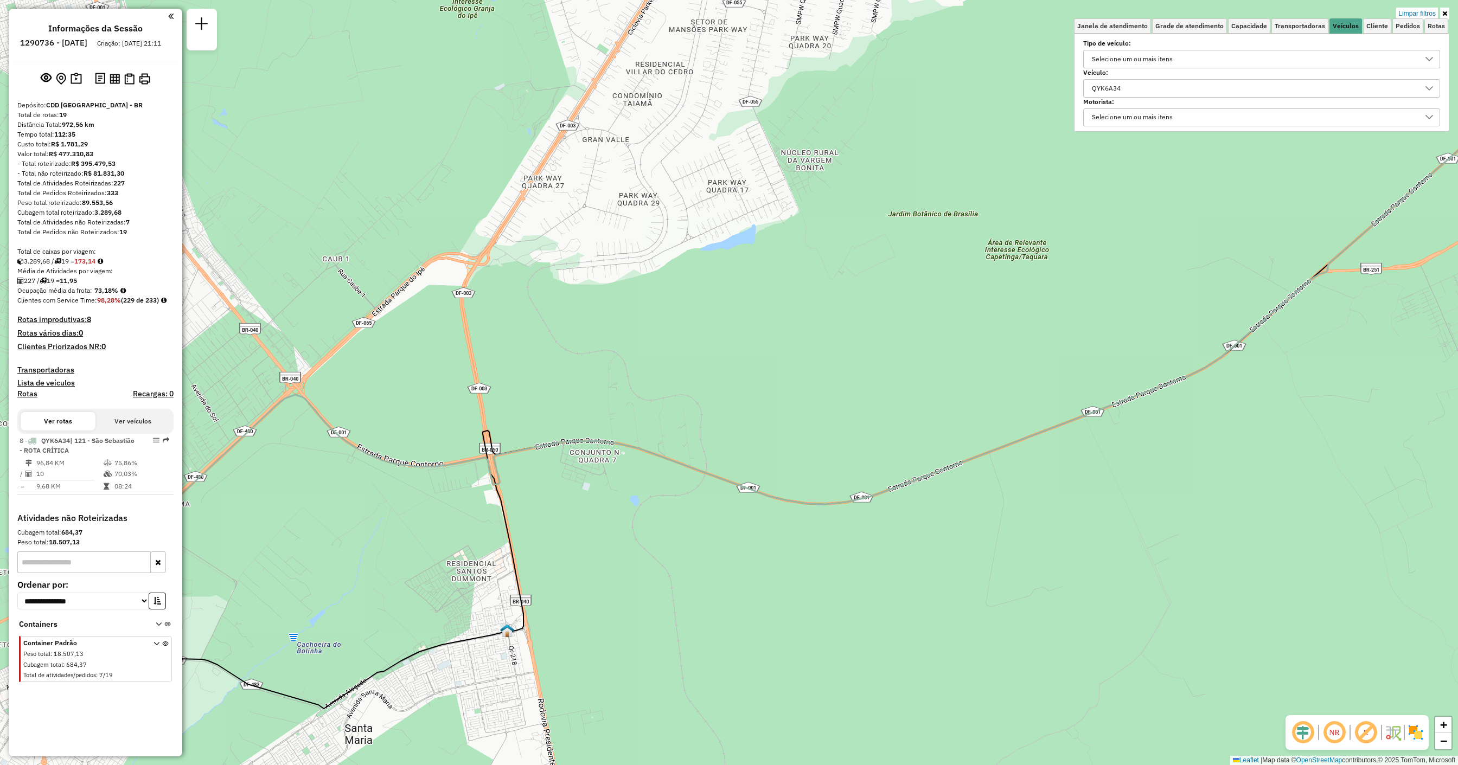
scroll to position [12, 77]
click at [662, 82] on div "QYK6A34" at bounding box center [1253, 88] width 331 height 17
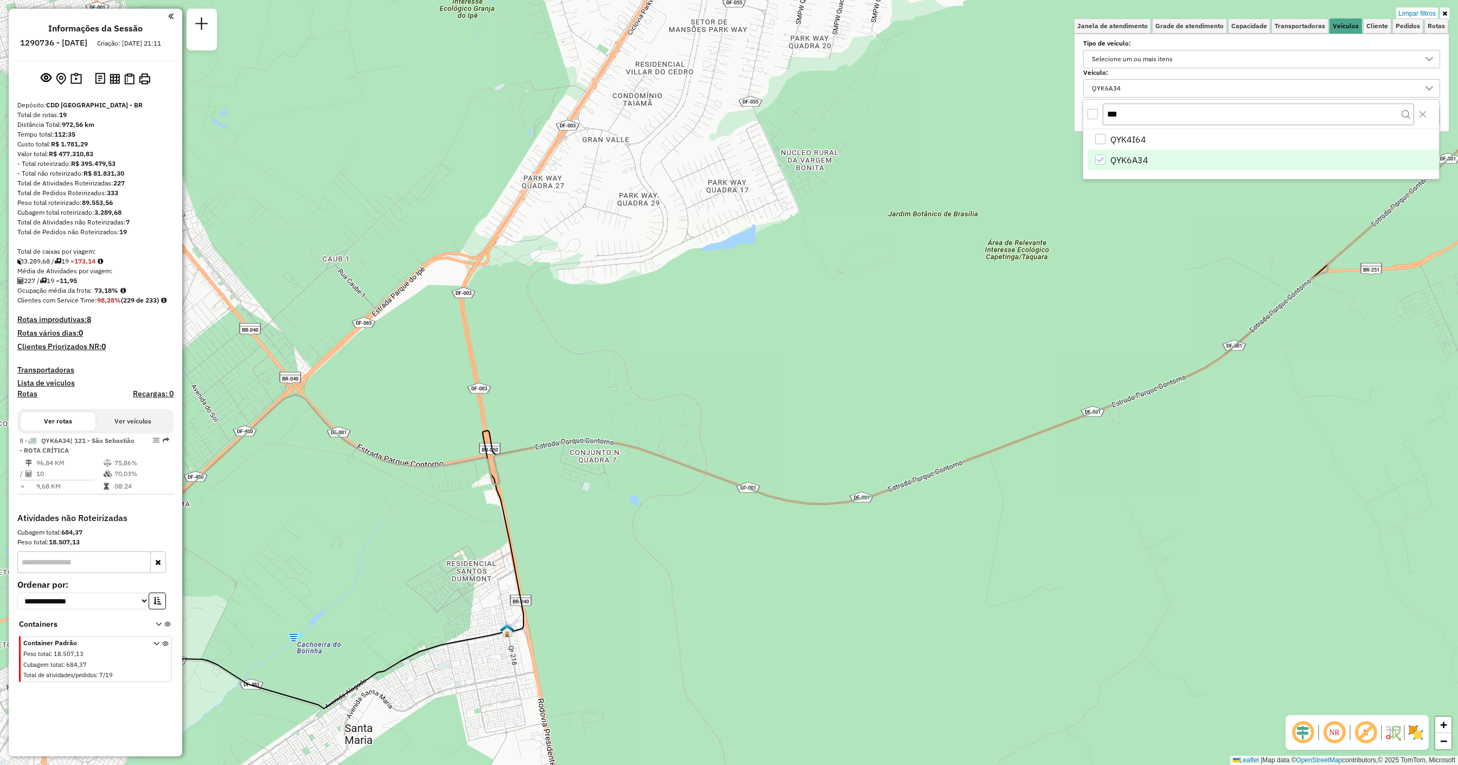
scroll to position [6, 39]
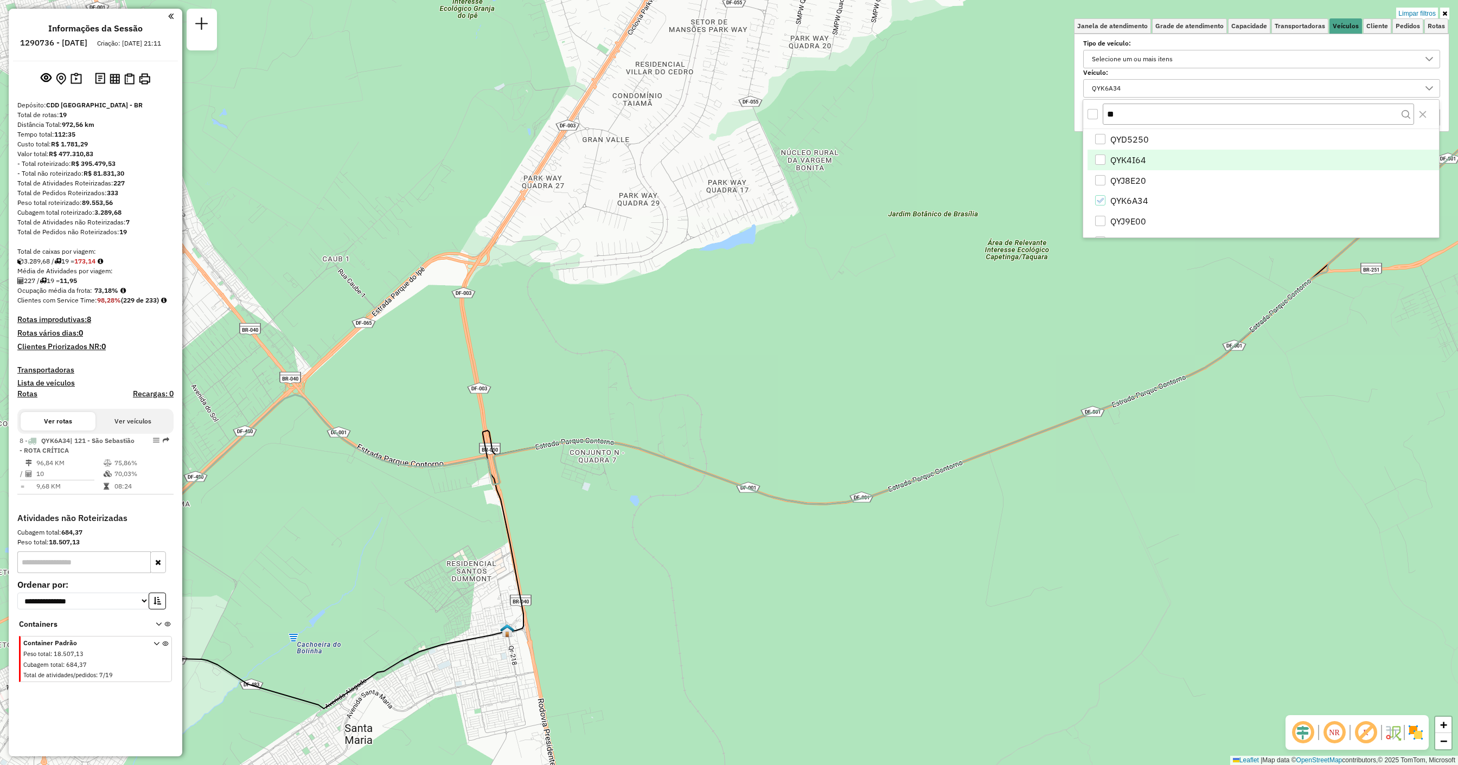
type input "*"
drag, startPoint x: 1438, startPoint y: 146, endPoint x: 1438, endPoint y: 166, distance: 19.5
click at [662, 166] on div "QYD5250 WCL0006 WCL0002 QYK4I64 WCL0005 WCL0001 QYJ8E20 QYK6A34 QYJ9E00 CRW1G15…" at bounding box center [1261, 183] width 356 height 108
click at [662, 120] on input "text" at bounding box center [1258, 114] width 311 height 21
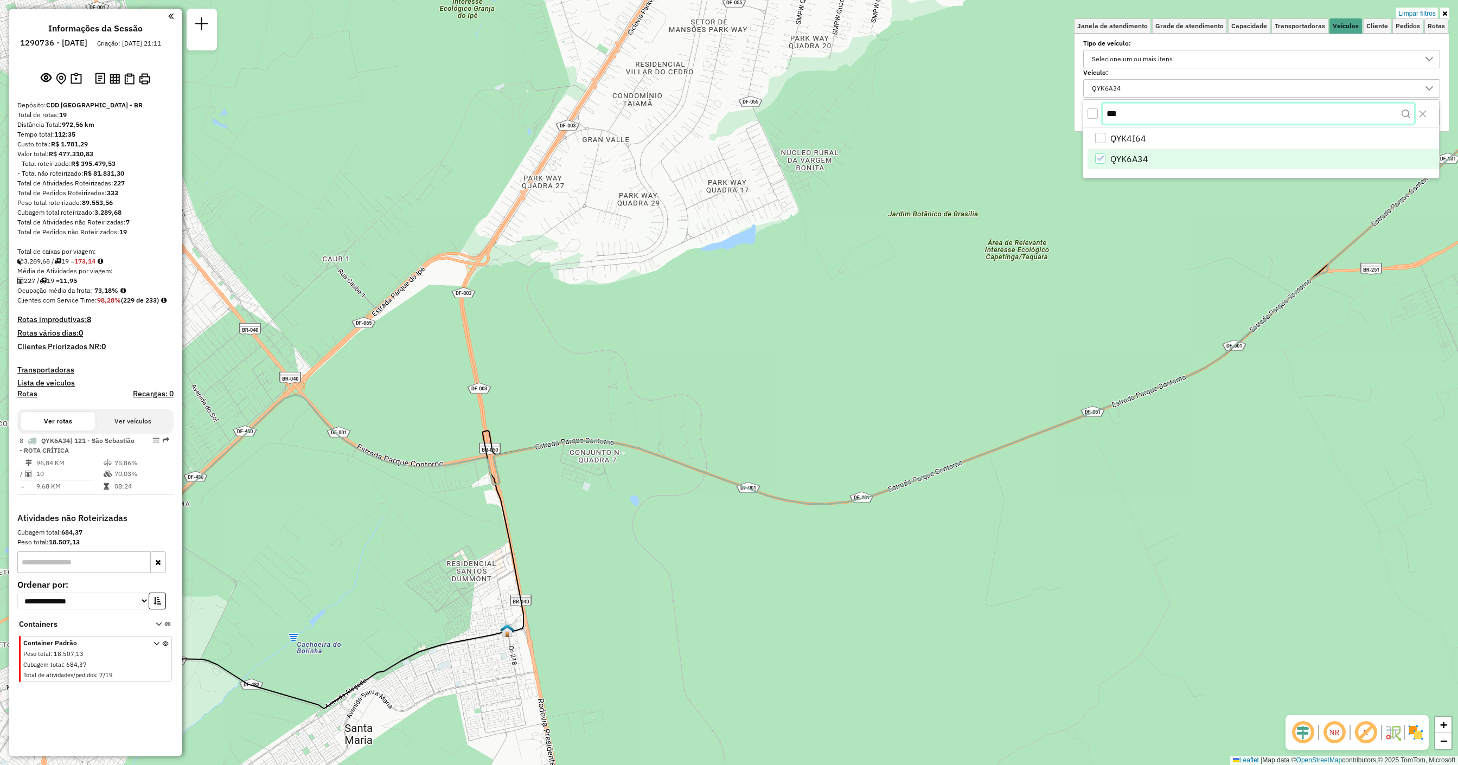
type input "***"
click at [662, 157] on div "QYK6A34" at bounding box center [1100, 160] width 10 height 10
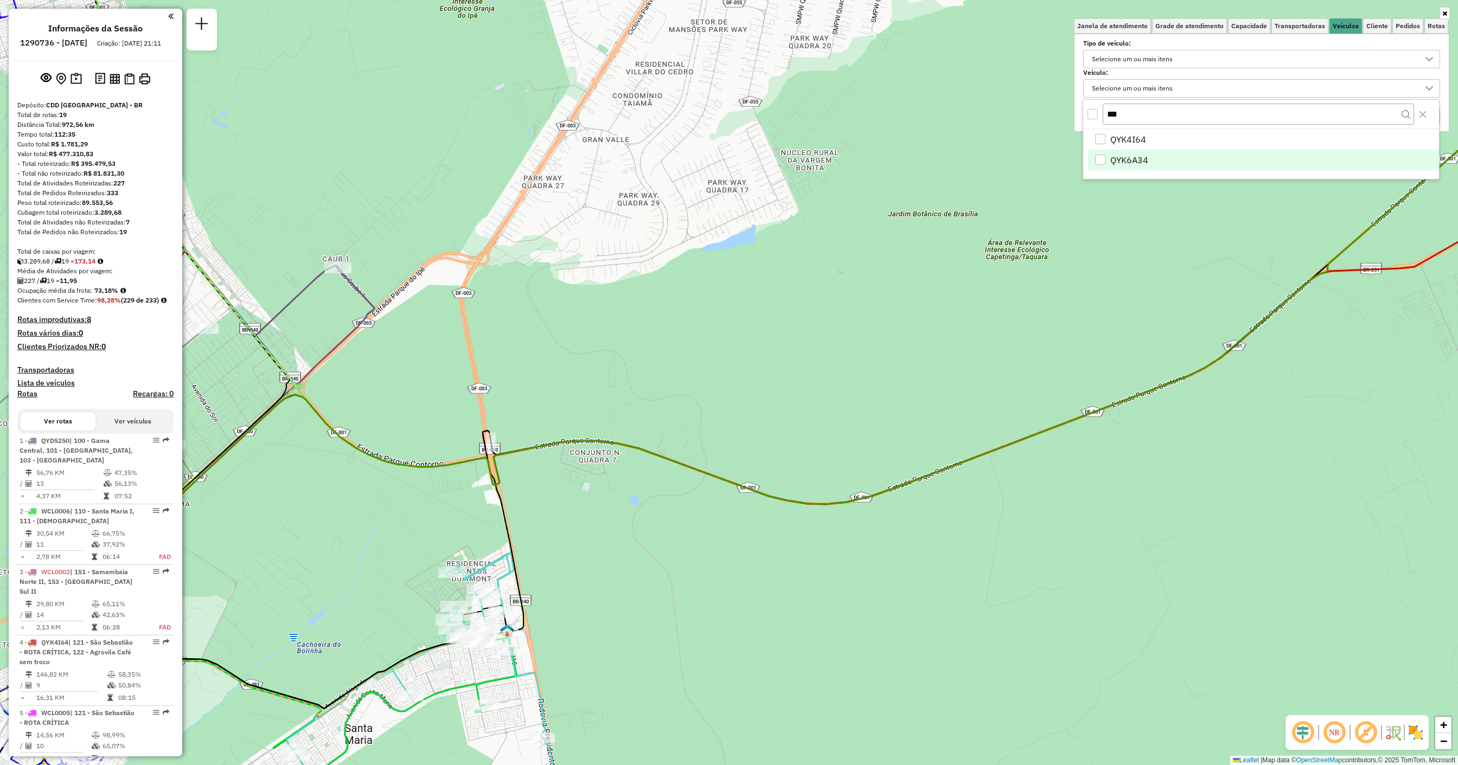
click at [662, 107] on div "Selecione os dias de semana para filtrar as janelas de atendimento Seg Ter Qua …" at bounding box center [1261, 83] width 375 height 98
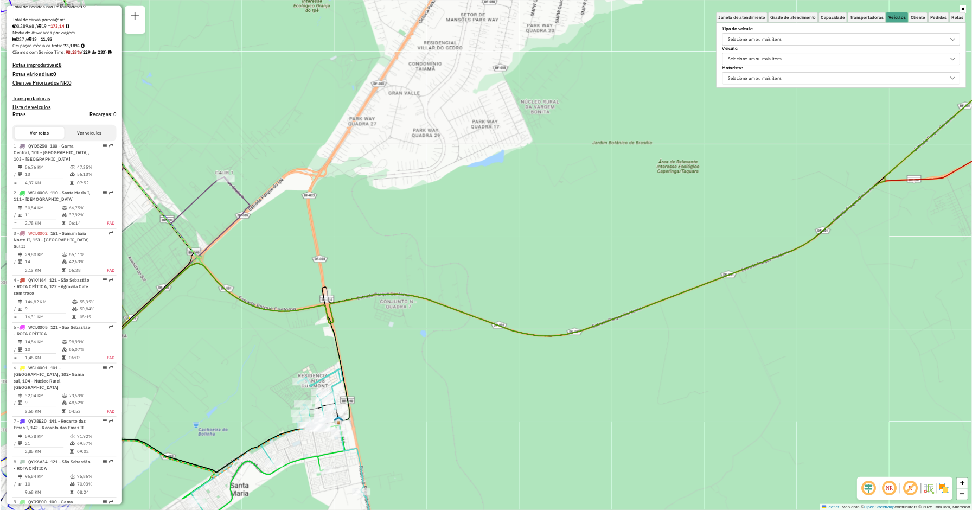
scroll to position [243, 0]
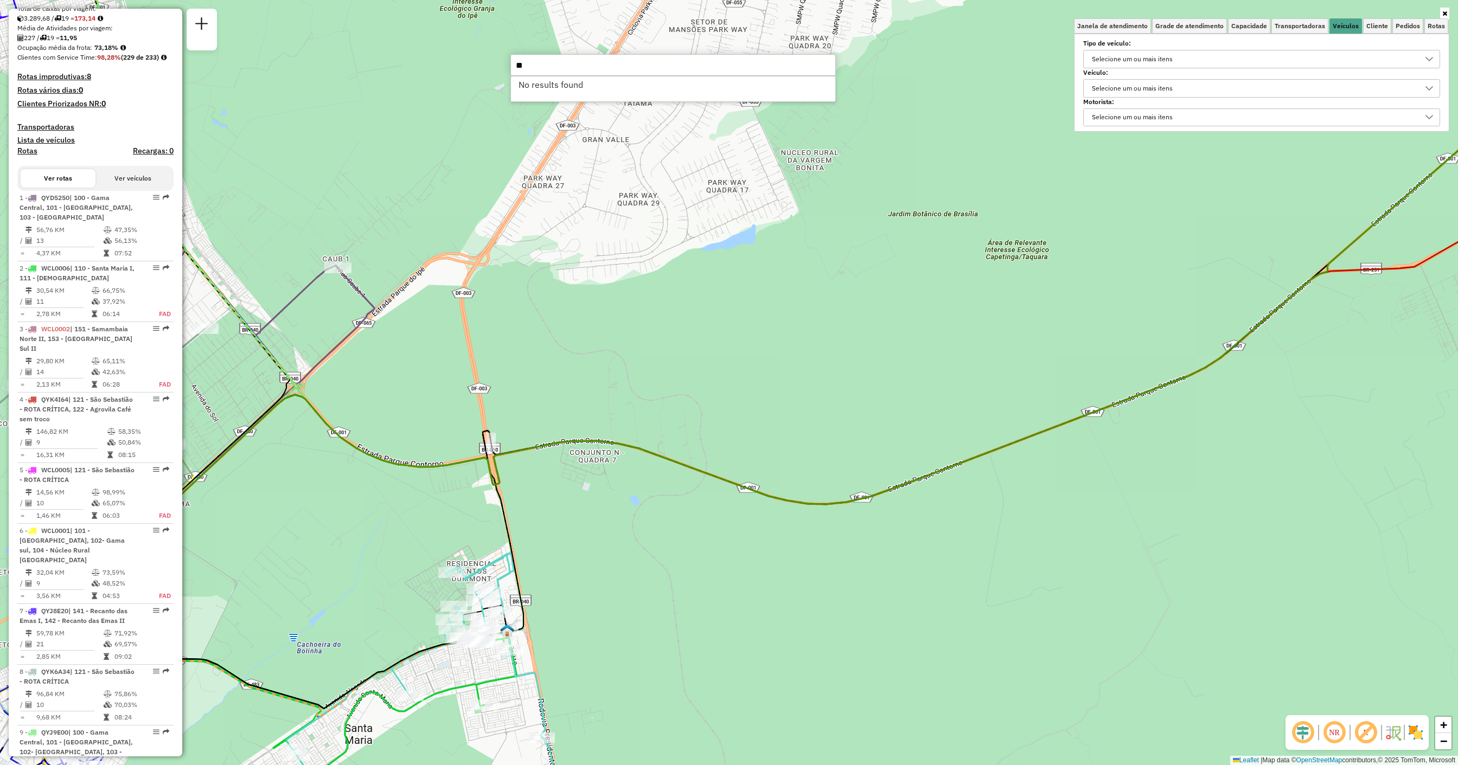
type input "*"
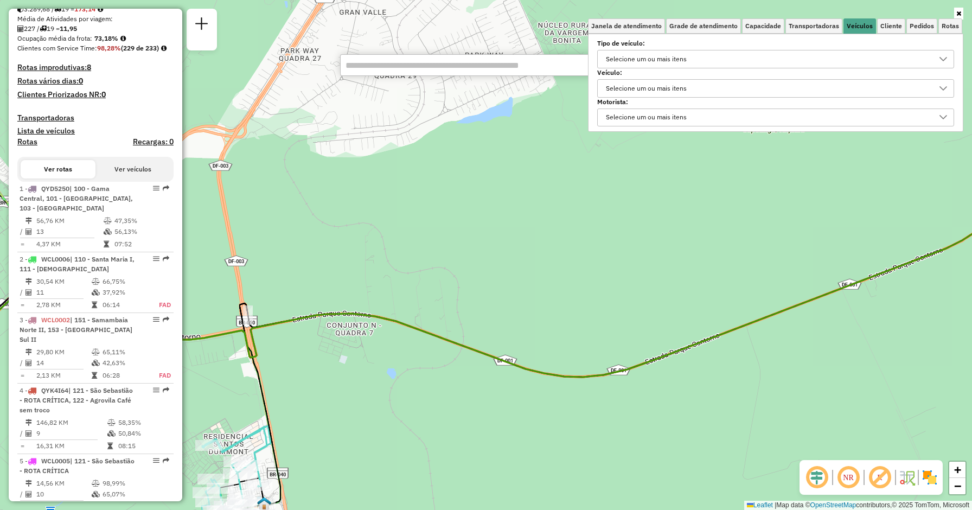
scroll to position [261, 0]
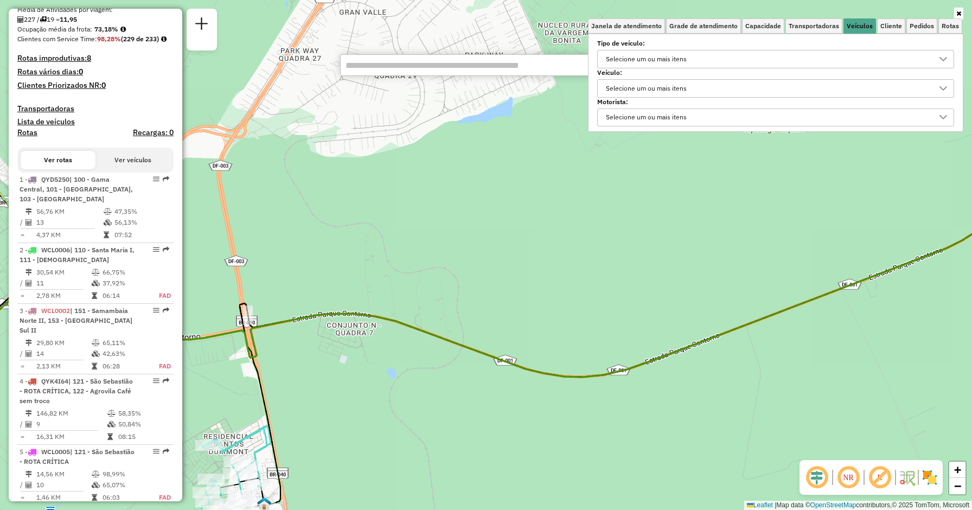
click at [645, 93] on div "Selecione um ou mais itens" at bounding box center [646, 88] width 88 height 17
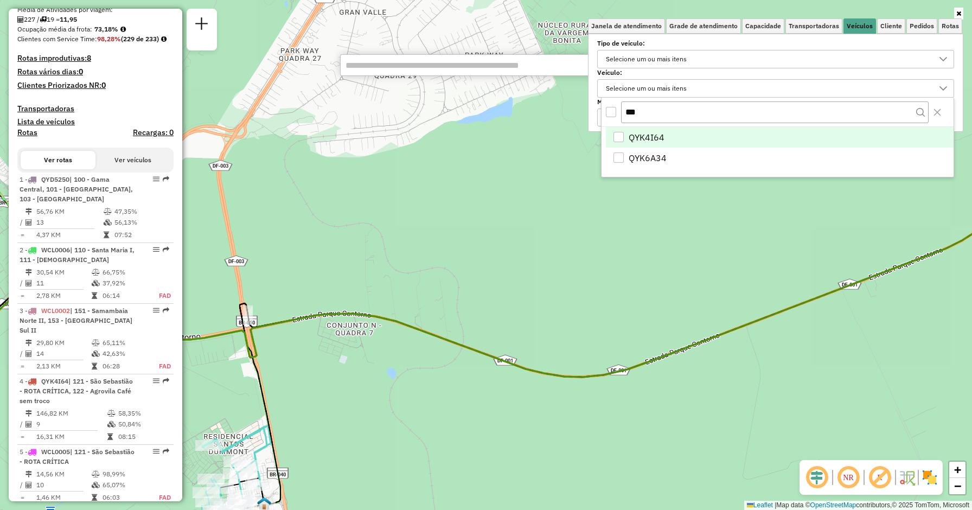
scroll to position [5, 38]
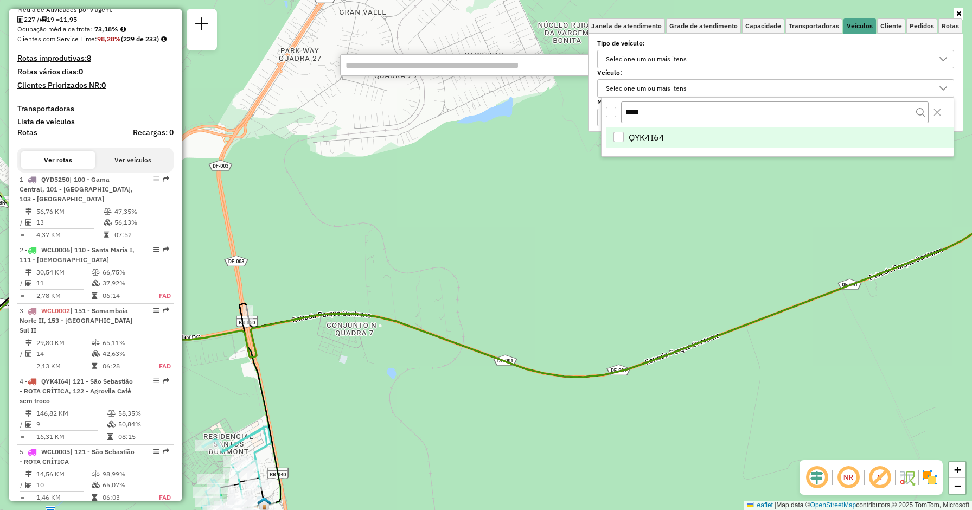
type input "****"
click at [621, 135] on div "QYK4I64" at bounding box center [618, 137] width 10 height 10
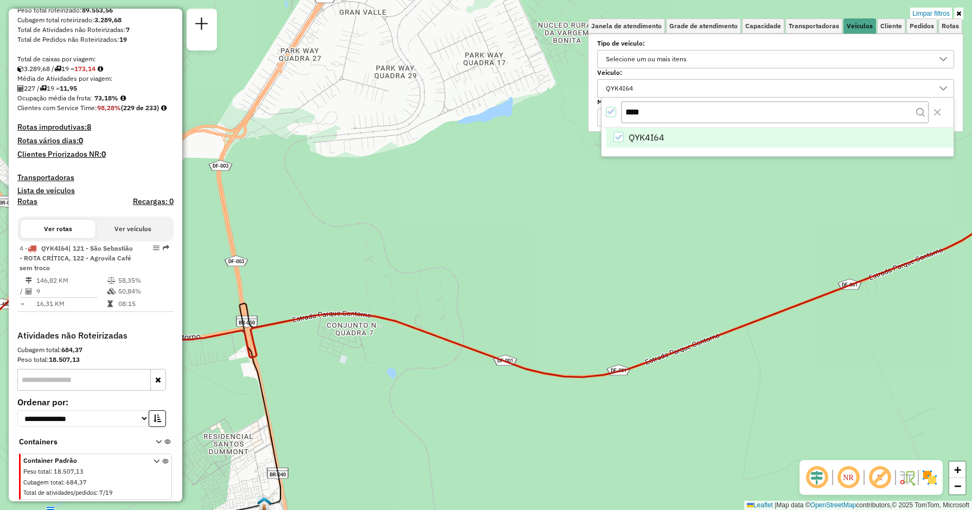
click at [662, 108] on div "Selecione os dias de semana para filtrar as janelas de atendimento Seg Ter Qua …" at bounding box center [775, 83] width 375 height 98
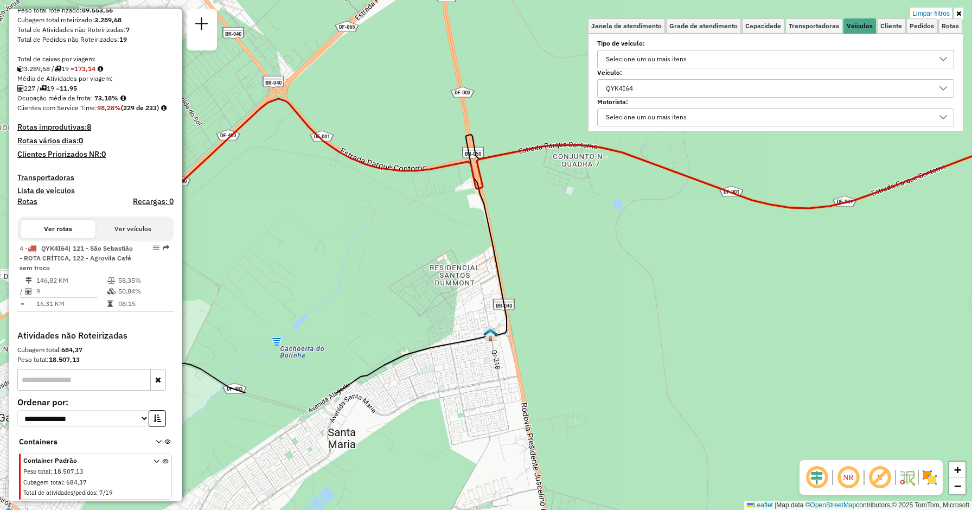
drag, startPoint x: 377, startPoint y: 272, endPoint x: 604, endPoint y: 103, distance: 283.0
click at [604, 103] on div "Limpar filtros Janela de atendimento Grade de atendimento Capacidade Transporta…" at bounding box center [486, 255] width 972 height 510
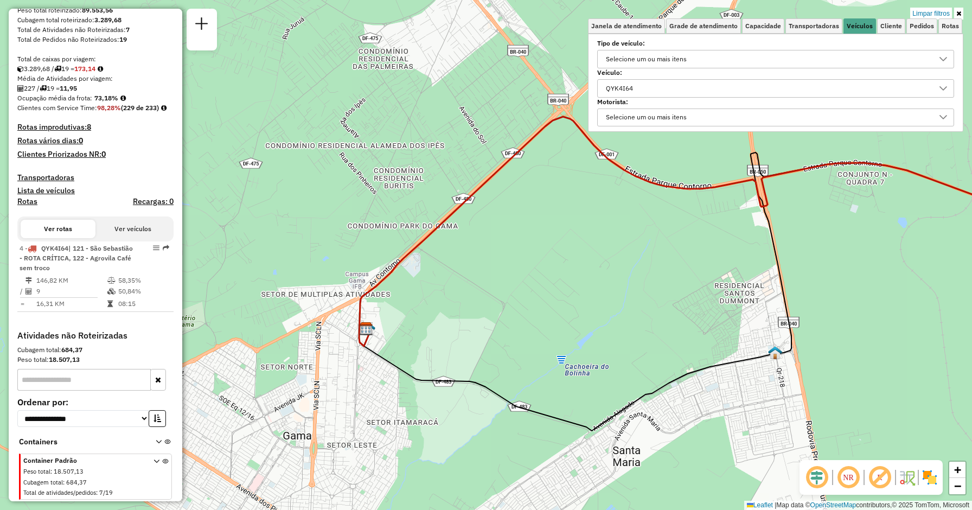
drag, startPoint x: 412, startPoint y: 178, endPoint x: 696, endPoint y: 196, distance: 284.2
click at [662, 196] on div "Limpar filtros Janela de atendimento Grade de atendimento Capacidade Transporta…" at bounding box center [486, 255] width 972 height 510
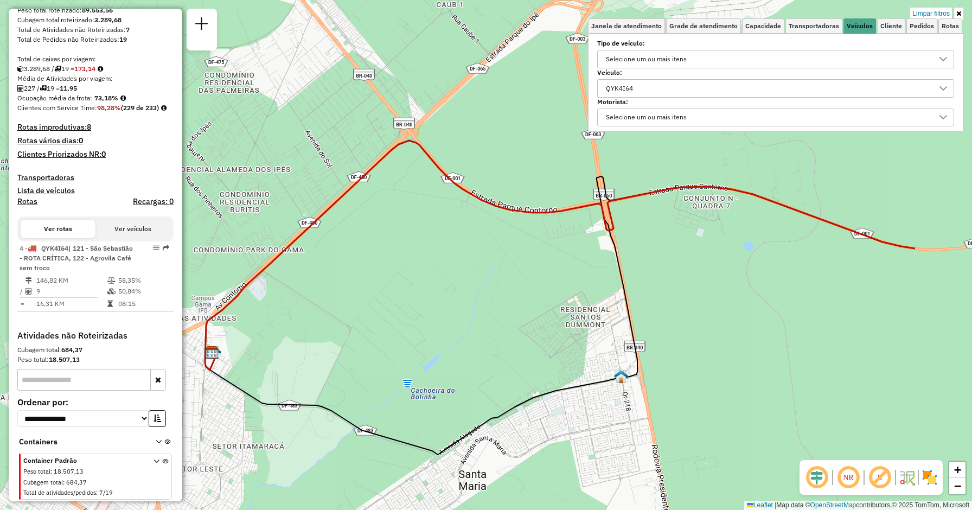
drag, startPoint x: 716, startPoint y: 195, endPoint x: 553, endPoint y: 219, distance: 165.0
click at [553, 219] on div "Limpar filtros Janela de atendimento Grade de atendimento Capacidade Transporta…" at bounding box center [486, 255] width 972 height 510
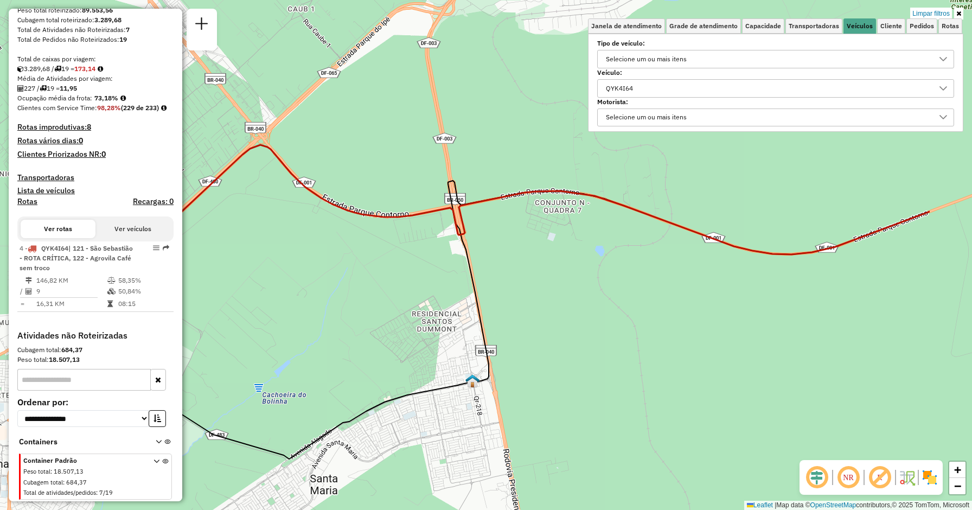
drag, startPoint x: 748, startPoint y: 202, endPoint x: 508, endPoint y: 217, distance: 240.2
click at [508, 217] on icon at bounding box center [492, 259] width 873 height 229
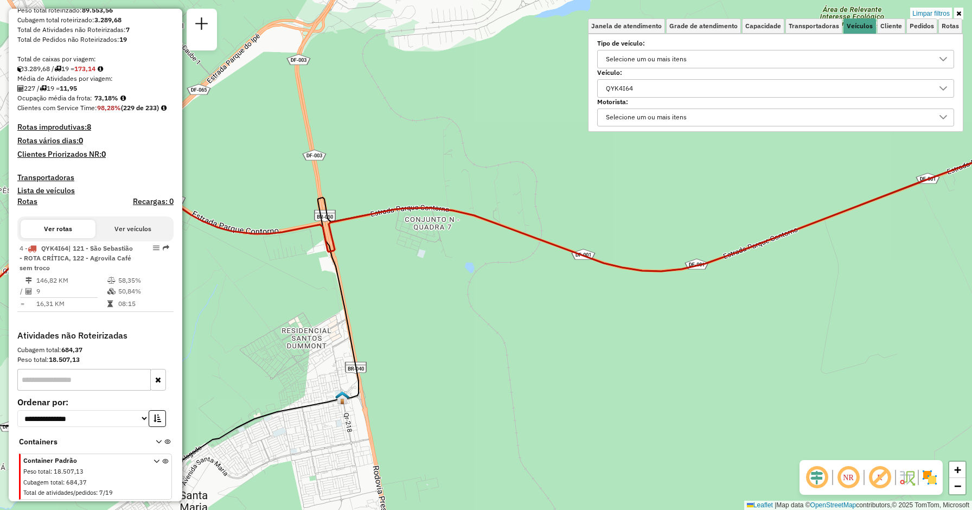
drag, startPoint x: 822, startPoint y: 239, endPoint x: 603, endPoint y: 278, distance: 222.7
click at [603, 278] on div "Limpar filtros Janela de atendimento Grade de atendimento Capacidade Transporta…" at bounding box center [486, 255] width 972 height 510
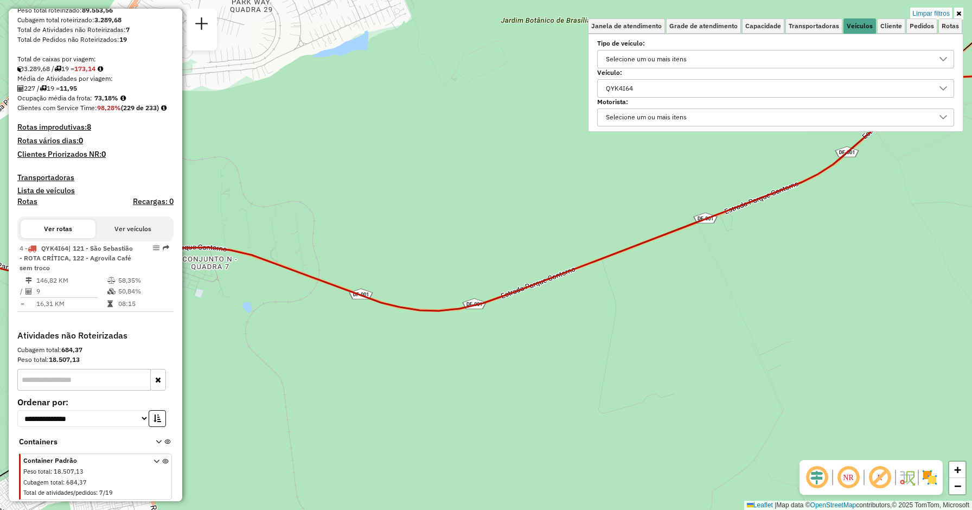
drag, startPoint x: 766, startPoint y: 239, endPoint x: 481, endPoint y: 383, distance: 320.2
click at [481, 347] on div "Limpar filtros Janela de atendimento Grade de atendimento Capacidade Transporta…" at bounding box center [486, 255] width 972 height 510
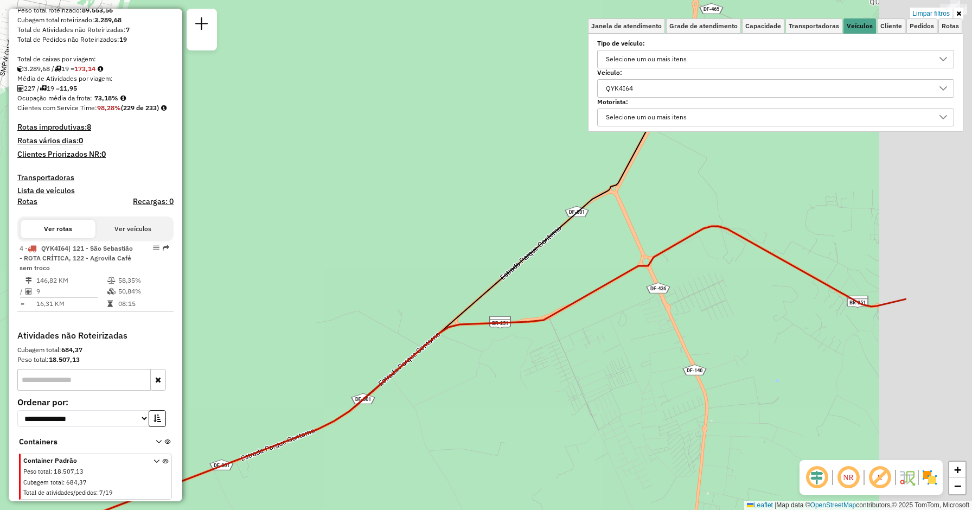
drag, startPoint x: 725, startPoint y: 260, endPoint x: 547, endPoint y: 352, distance: 199.6
click at [547, 347] on div "Limpar filtros Janela de atendimento Grade de atendimento Capacidade Transporta…" at bounding box center [486, 255] width 972 height 510
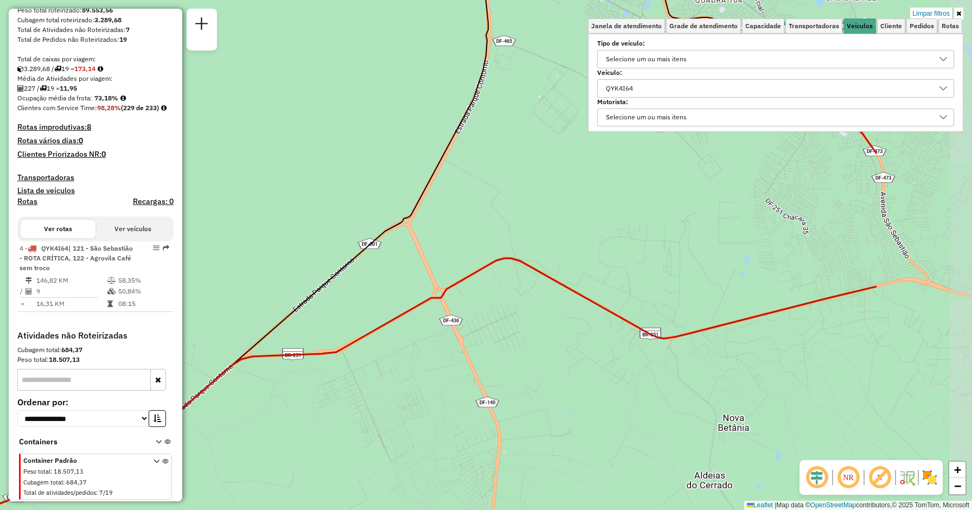
drag, startPoint x: 716, startPoint y: 290, endPoint x: 523, endPoint y: 318, distance: 194.6
click at [523, 318] on div "Limpar filtros Janela de atendimento Grade de atendimento Capacidade Transporta…" at bounding box center [486, 255] width 972 height 510
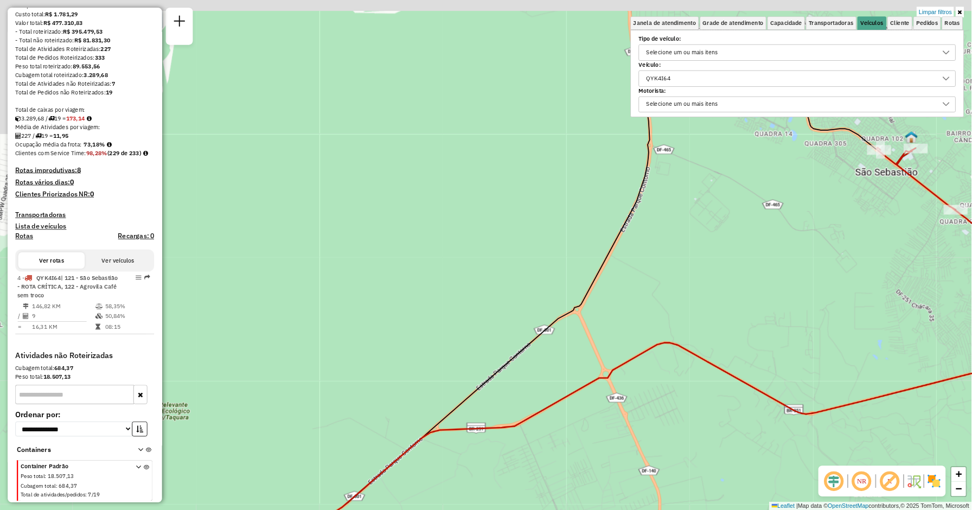
scroll to position [6, 38]
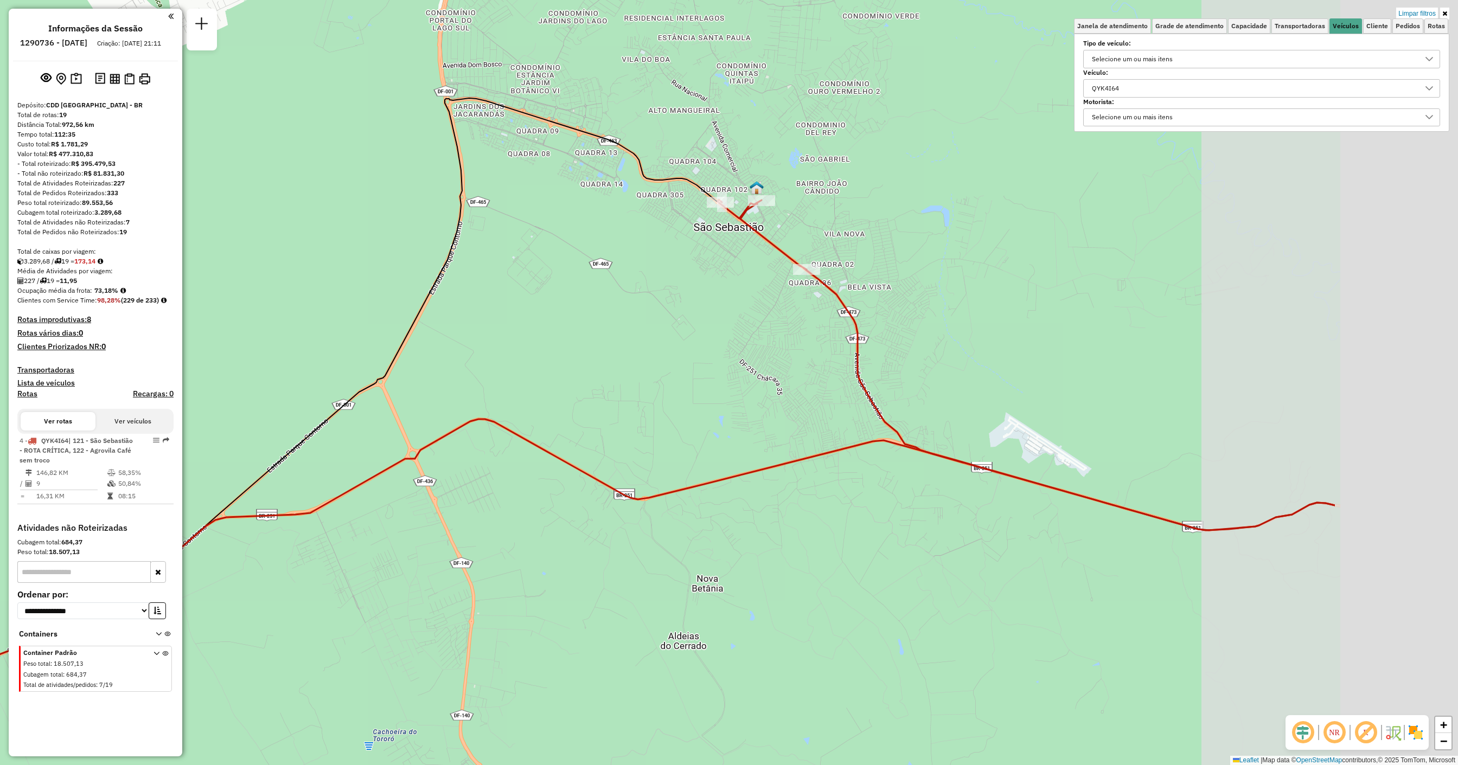
drag, startPoint x: 1147, startPoint y: 408, endPoint x: 775, endPoint y: 428, distance: 373.2
click at [662, 347] on icon at bounding box center [460, 584] width 1750 height 331
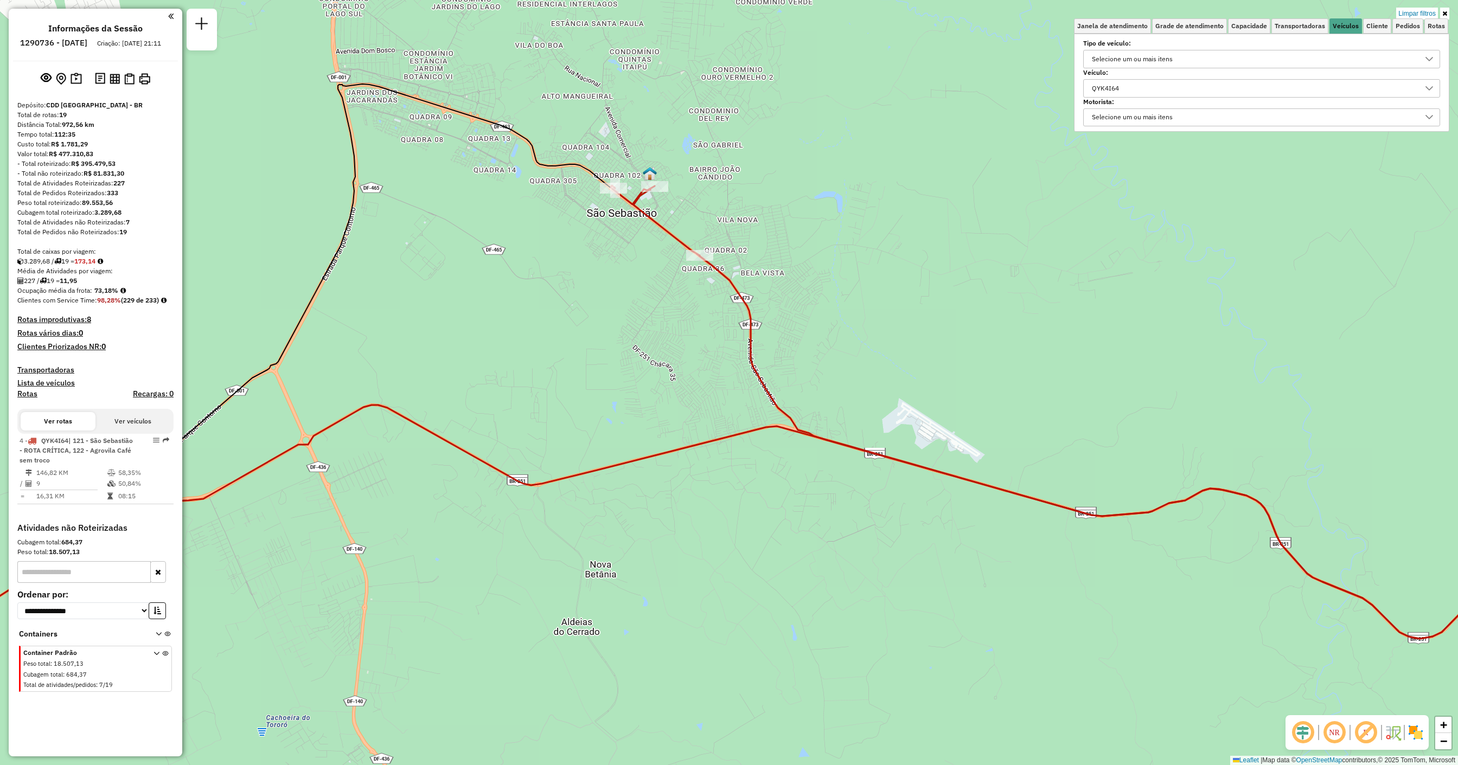
drag, startPoint x: 980, startPoint y: 455, endPoint x: 712, endPoint y: 409, distance: 271.2
click at [662, 347] on div "Limpar filtros Janela de atendimento Grade de atendimento Capacidade Transporta…" at bounding box center [729, 382] width 1458 height 765
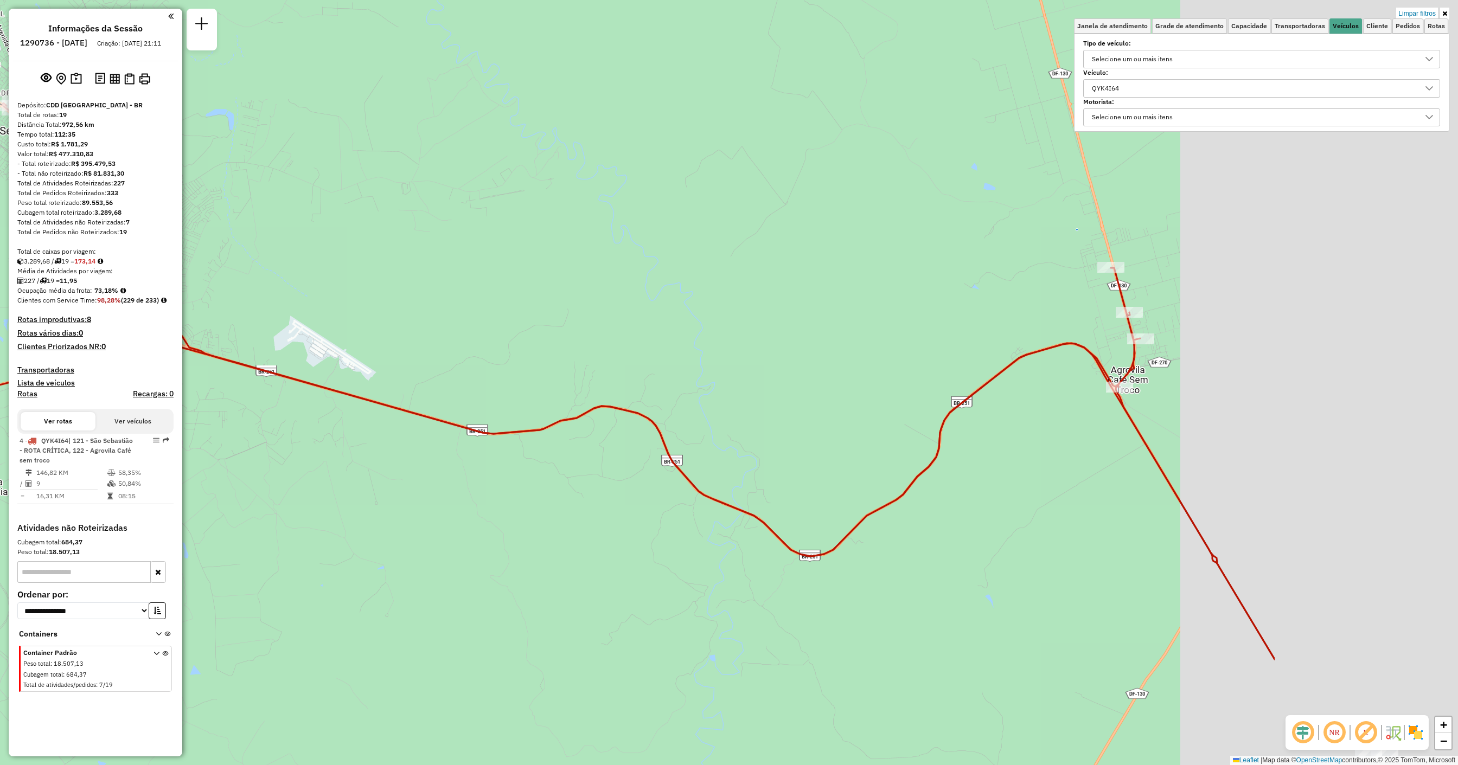
drag, startPoint x: 1263, startPoint y: 405, endPoint x: 929, endPoint y: 366, distance: 335.8
click at [662, 347] on div "Limpar filtros Janela de atendimento Grade de atendimento Capacidade Transporta…" at bounding box center [729, 382] width 1458 height 765
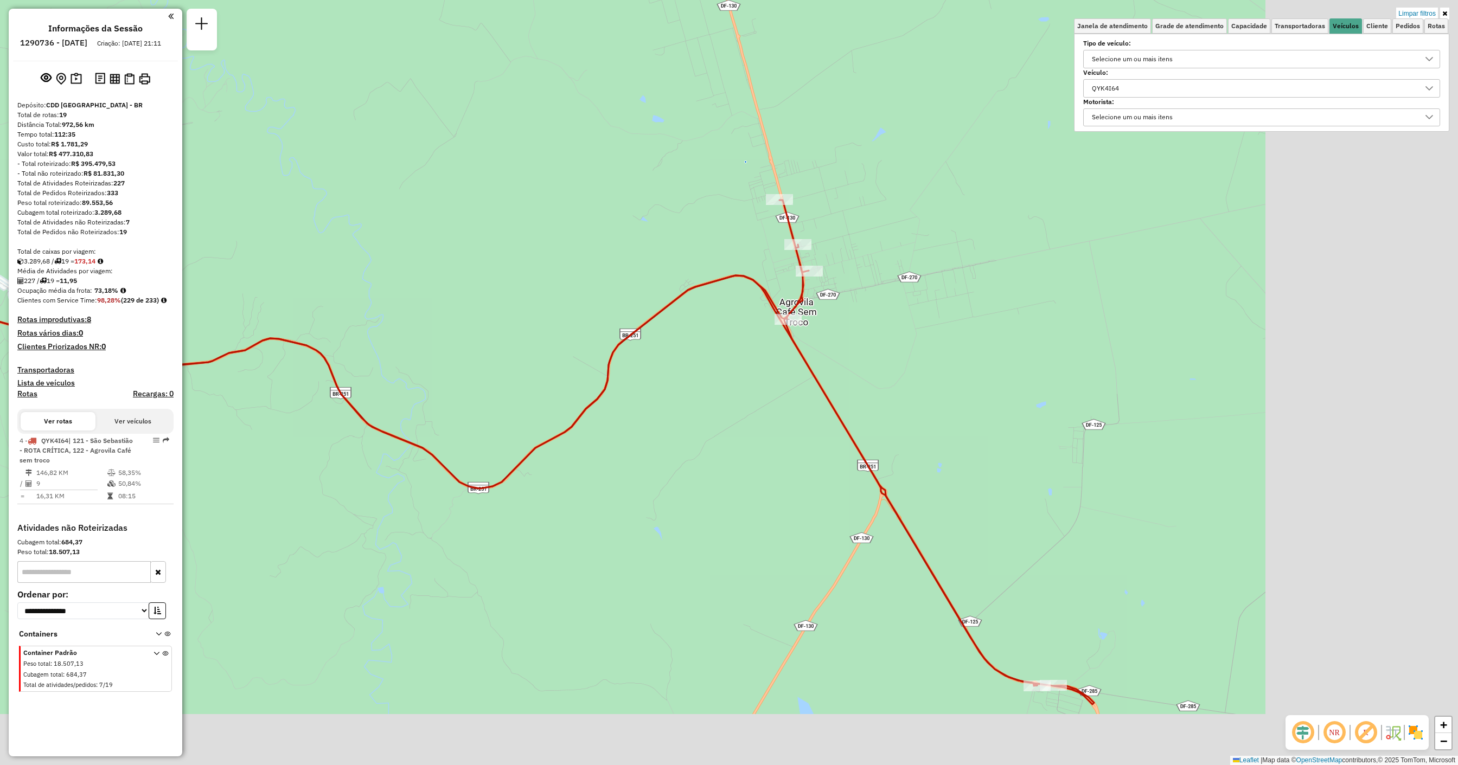
drag, startPoint x: 1151, startPoint y: 353, endPoint x: 828, endPoint y: 285, distance: 330.7
click at [662, 285] on div "Limpar filtros Janela de atendimento Grade de atendimento Capacidade Transporta…" at bounding box center [729, 382] width 1458 height 765
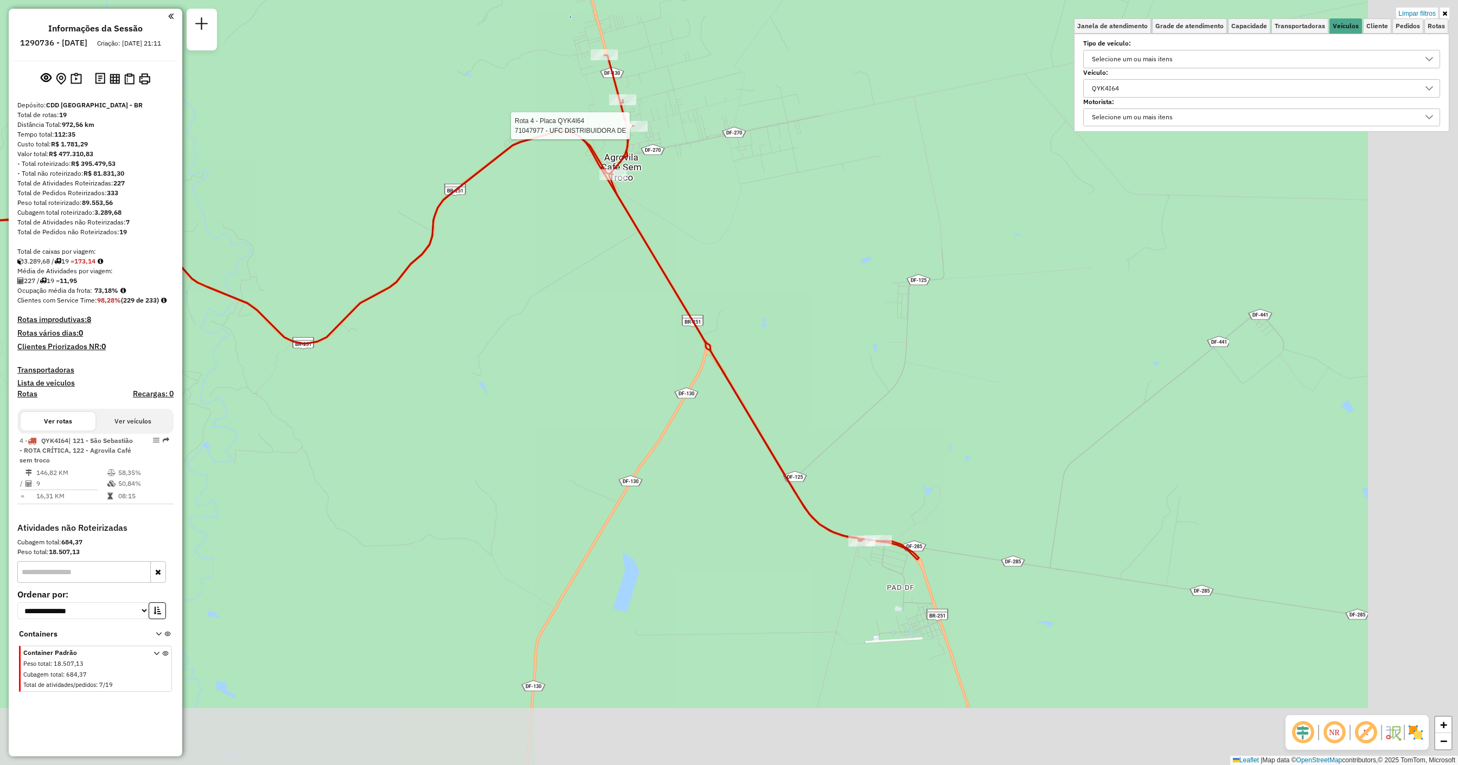
drag, startPoint x: 919, startPoint y: 436, endPoint x: 751, endPoint y: 297, distance: 218.1
click at [662, 297] on div "Rota 4 - Placa QYK4I64 71047977 - UFC DISTRIBUIDORA DE Limpar filtros Janela de…" at bounding box center [729, 382] width 1458 height 765
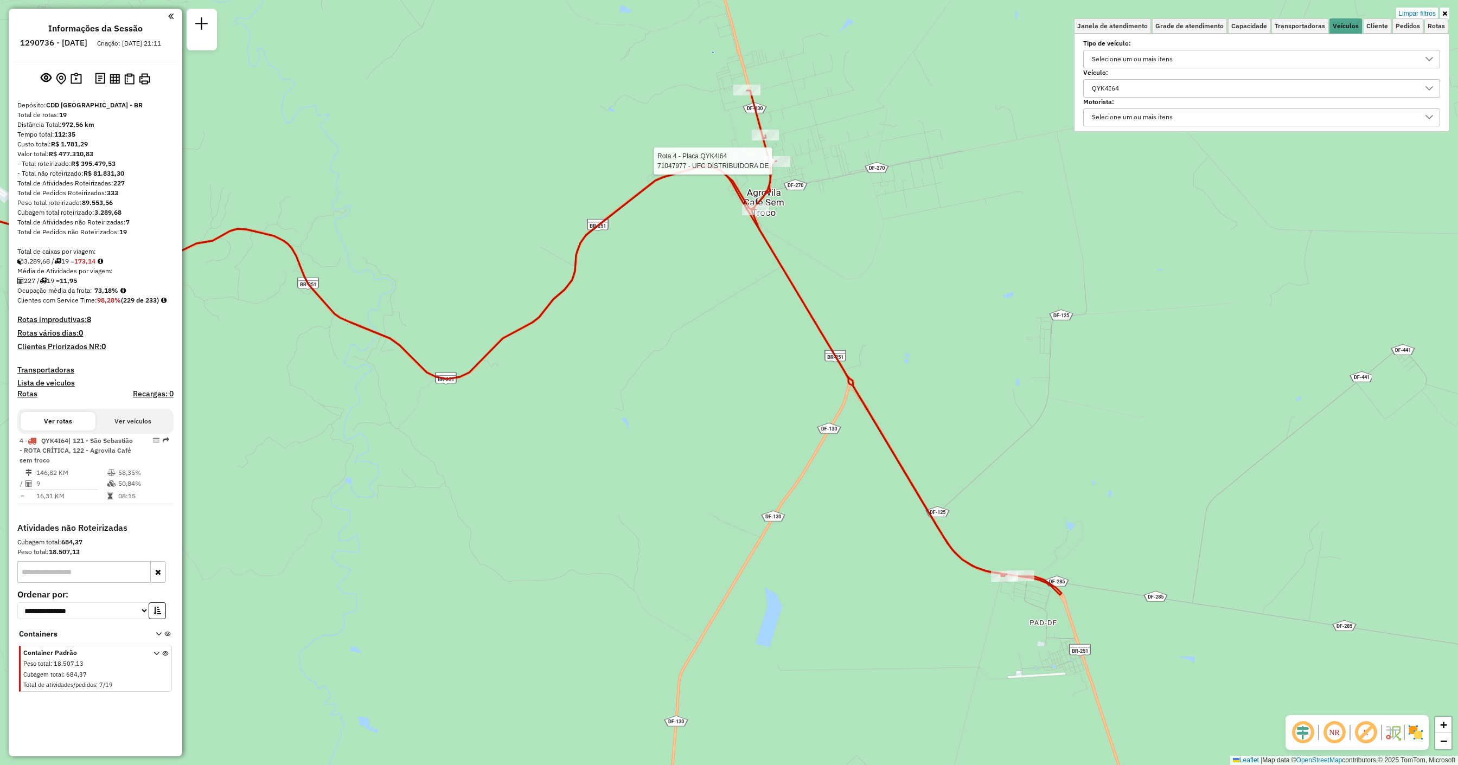
drag, startPoint x: 948, startPoint y: 545, endPoint x: 1091, endPoint y: 580, distance: 146.9
click at [662, 347] on div "Rota 4 - Placa QYK4I64 71047977 - UFC DISTRIBUIDORA DE Limpar filtros Janela de…" at bounding box center [729, 382] width 1458 height 765
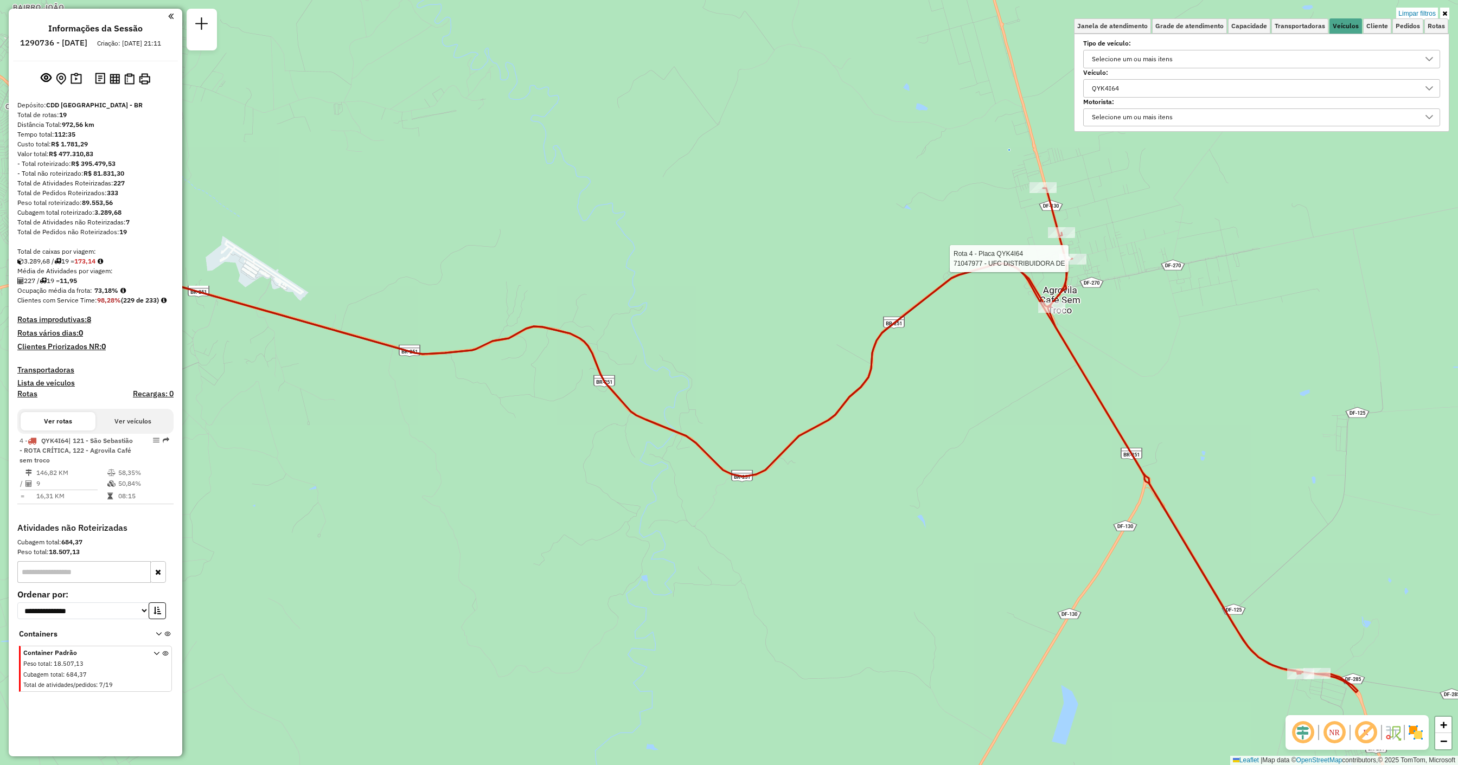
drag, startPoint x: 731, startPoint y: 426, endPoint x: 1027, endPoint y: 524, distance: 311.8
click at [662, 347] on div "Rota 4 - Placa QYK4I64 71047977 - UFC DISTRIBUIDORA DE Limpar filtros Janela de…" at bounding box center [729, 382] width 1458 height 765
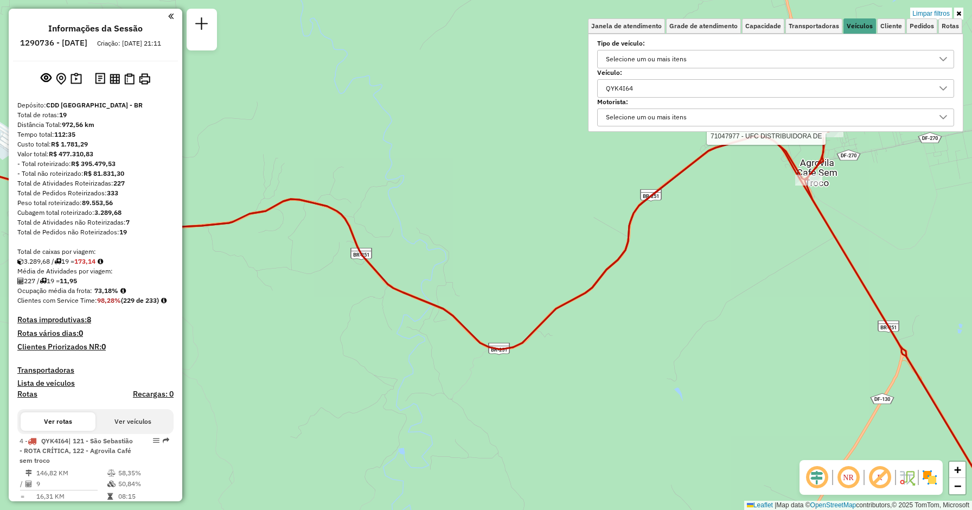
drag, startPoint x: 306, startPoint y: 292, endPoint x: 322, endPoint y: 285, distance: 17.5
click at [322, 285] on div "Rota 4 - Placa QYK4I64 71047977 - UFC DISTRIBUIDORA DE Limpar filtros Janela de…" at bounding box center [486, 255] width 972 height 510
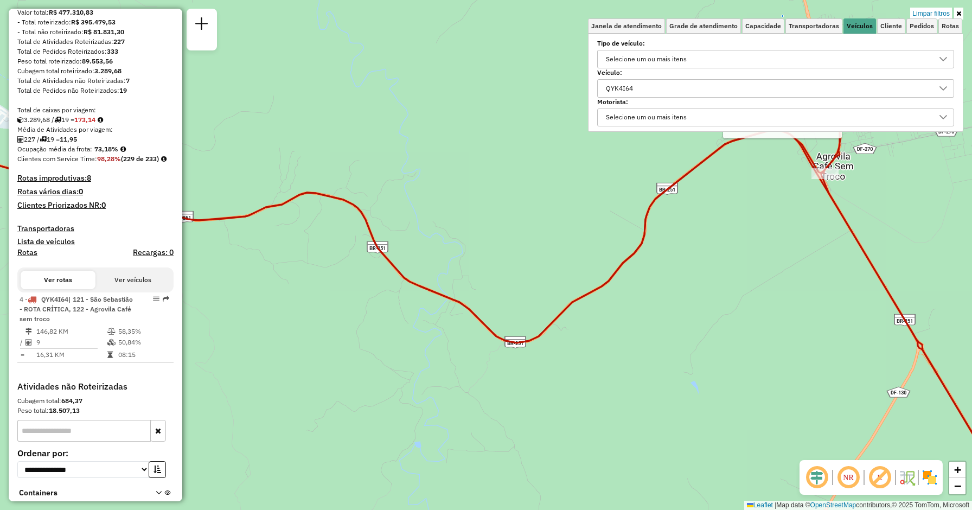
scroll to position [148, 0]
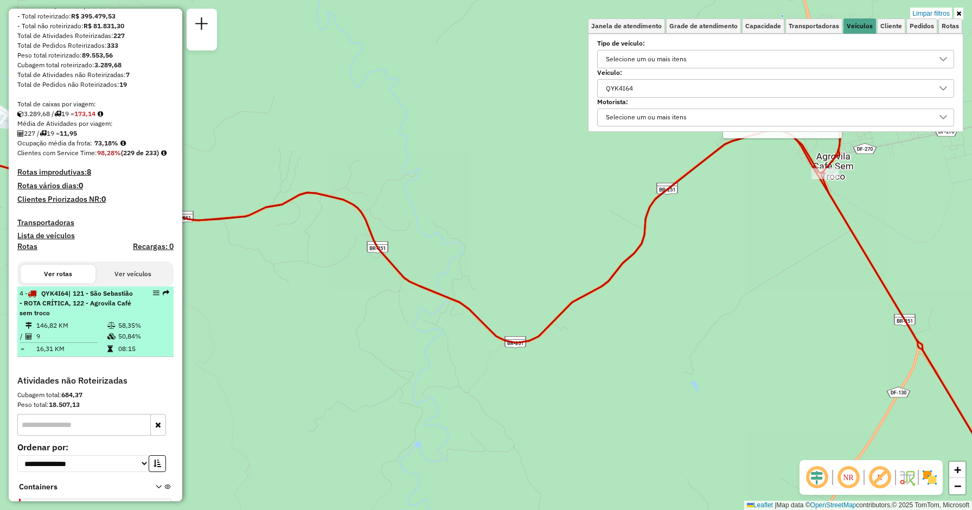
click at [120, 347] on td "08:15" at bounding box center [144, 348] width 52 height 11
select select "**********"
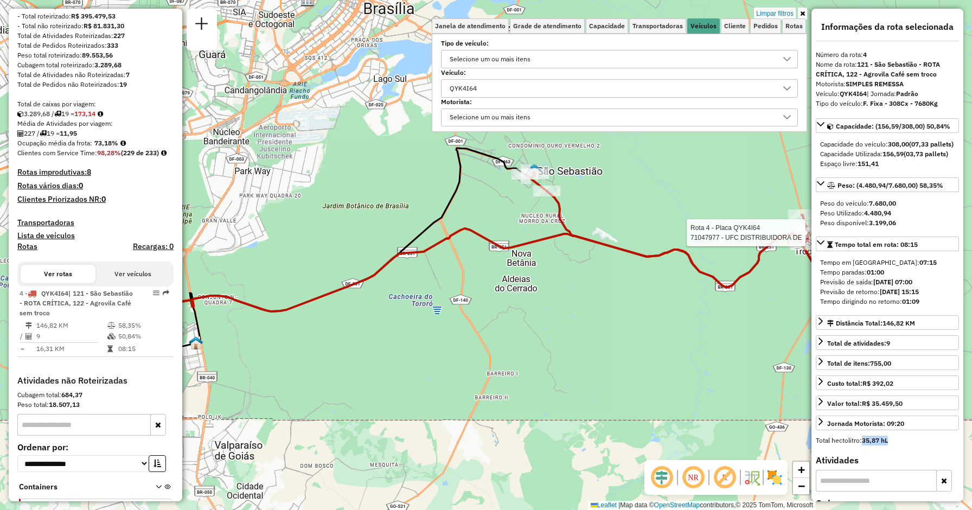
drag, startPoint x: 863, startPoint y: 459, endPoint x: 892, endPoint y: 462, distance: 29.4
click at [662, 347] on div "Total hectolitro: 35,87 hL" at bounding box center [887, 441] width 143 height 10
drag, startPoint x: 962, startPoint y: 107, endPoint x: 962, endPoint y: 121, distance: 14.1
click at [662, 121] on div "**********" at bounding box center [887, 255] width 152 height 492
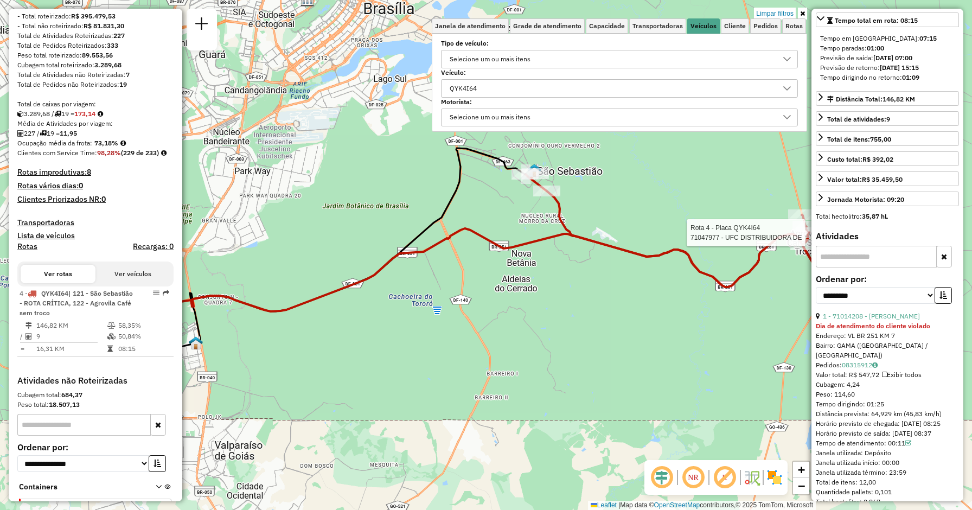
scroll to position [228, 0]
drag, startPoint x: 905, startPoint y: 95, endPoint x: 939, endPoint y: 90, distance: 34.5
click at [662, 79] on div "Tempo dirigindo no retorno: 01:09" at bounding box center [887, 74] width 135 height 10
drag, startPoint x: 904, startPoint y: 94, endPoint x: 926, endPoint y: 94, distance: 21.7
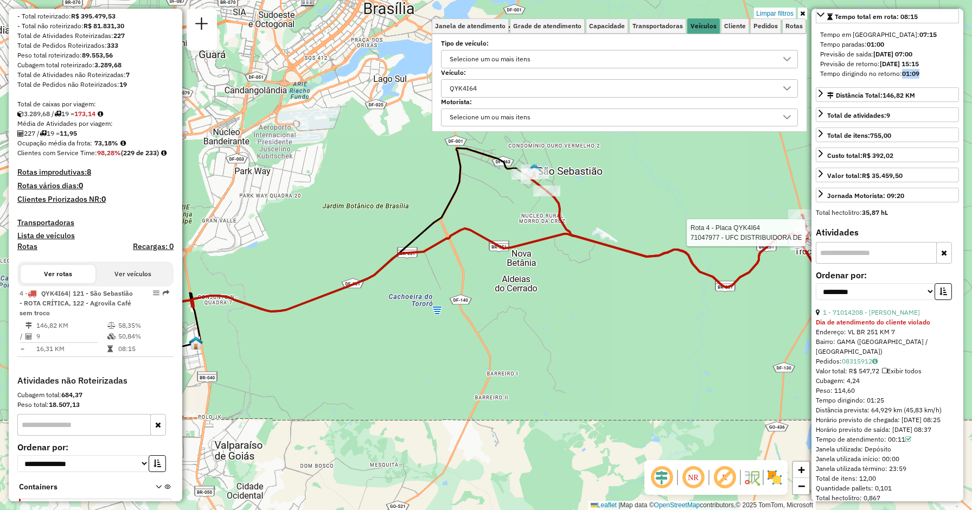
click at [662, 79] on div "Tempo dirigindo no retorno: 01:09" at bounding box center [887, 74] width 135 height 10
click at [662, 78] on strong "01:09" at bounding box center [910, 73] width 17 height 8
drag, startPoint x: 905, startPoint y: 94, endPoint x: 921, endPoint y: 95, distance: 16.3
click at [662, 79] on div "Tempo dirigindo no retorno: 01:09" at bounding box center [887, 74] width 135 height 10
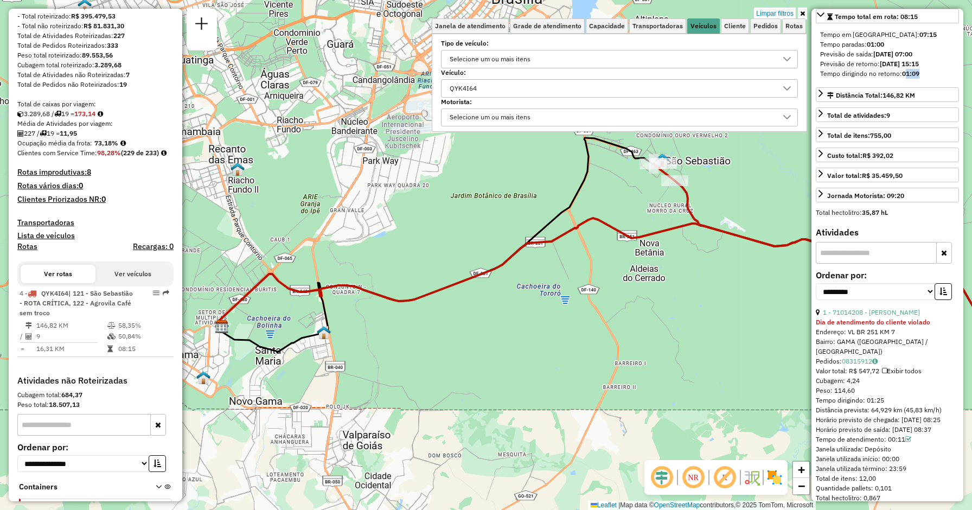
drag, startPoint x: 585, startPoint y: 217, endPoint x: 713, endPoint y: 207, distance: 128.4
click at [662, 207] on div "Rota 4 - Placa QYK4I64 71047977 - UFC DISTRIBUIDORA DE Limpar filtros Janela de…" at bounding box center [486, 255] width 972 height 510
click at [662, 14] on link at bounding box center [802, 14] width 9 height 12
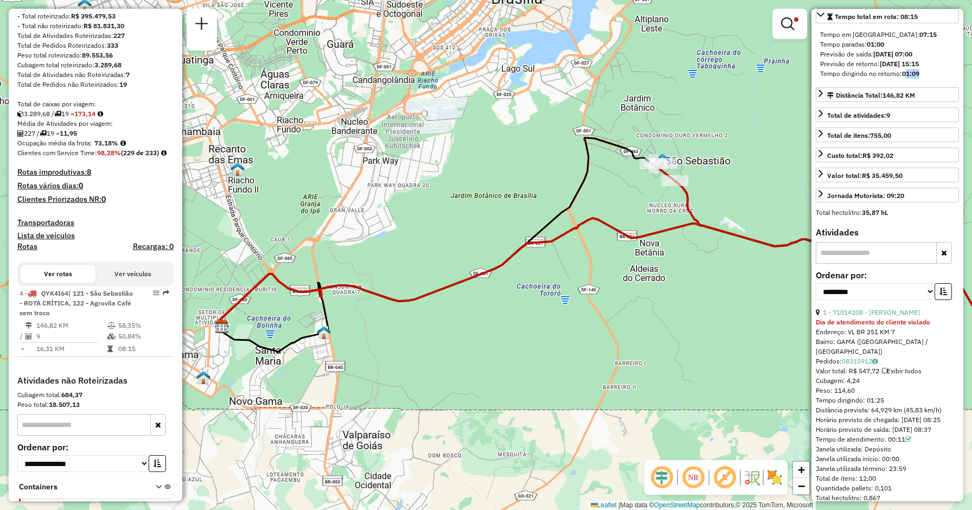
click at [662, 79] on div "Tempo dirigindo no retorno: 01:09" at bounding box center [887, 74] width 135 height 10
drag, startPoint x: 927, startPoint y: 93, endPoint x: 903, endPoint y: 92, distance: 23.9
click at [662, 79] on div "Tempo dirigindo no retorno: 01:09" at bounding box center [887, 74] width 135 height 10
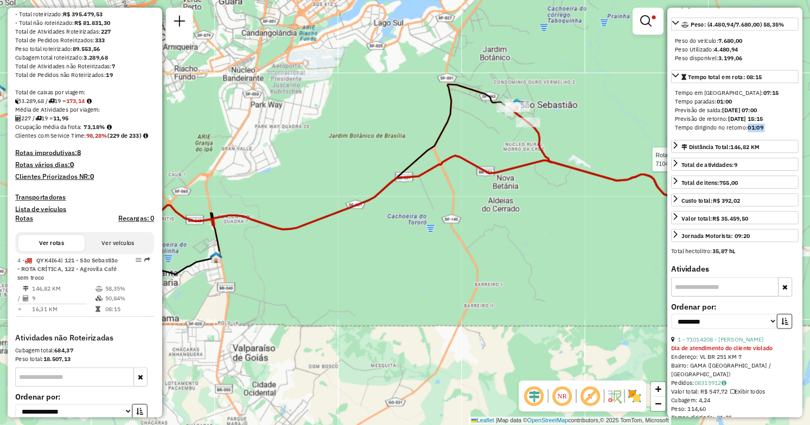
scroll to position [157, 0]
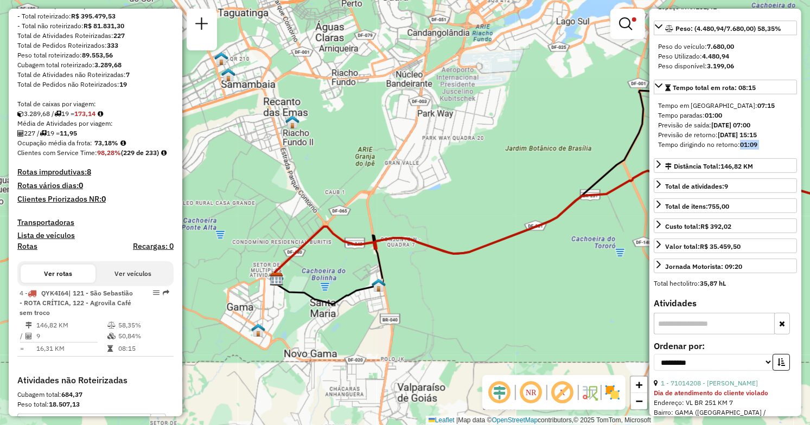
drag, startPoint x: 341, startPoint y: 319, endPoint x: 492, endPoint y: 318, distance: 151.3
click at [492, 318] on div "Rota 4 - Placa QYK4I64 71047977 - UFC DISTRIBUIDORA DE Limpar filtros Janela de…" at bounding box center [405, 212] width 810 height 425
